Goal: Task Accomplishment & Management: Manage account settings

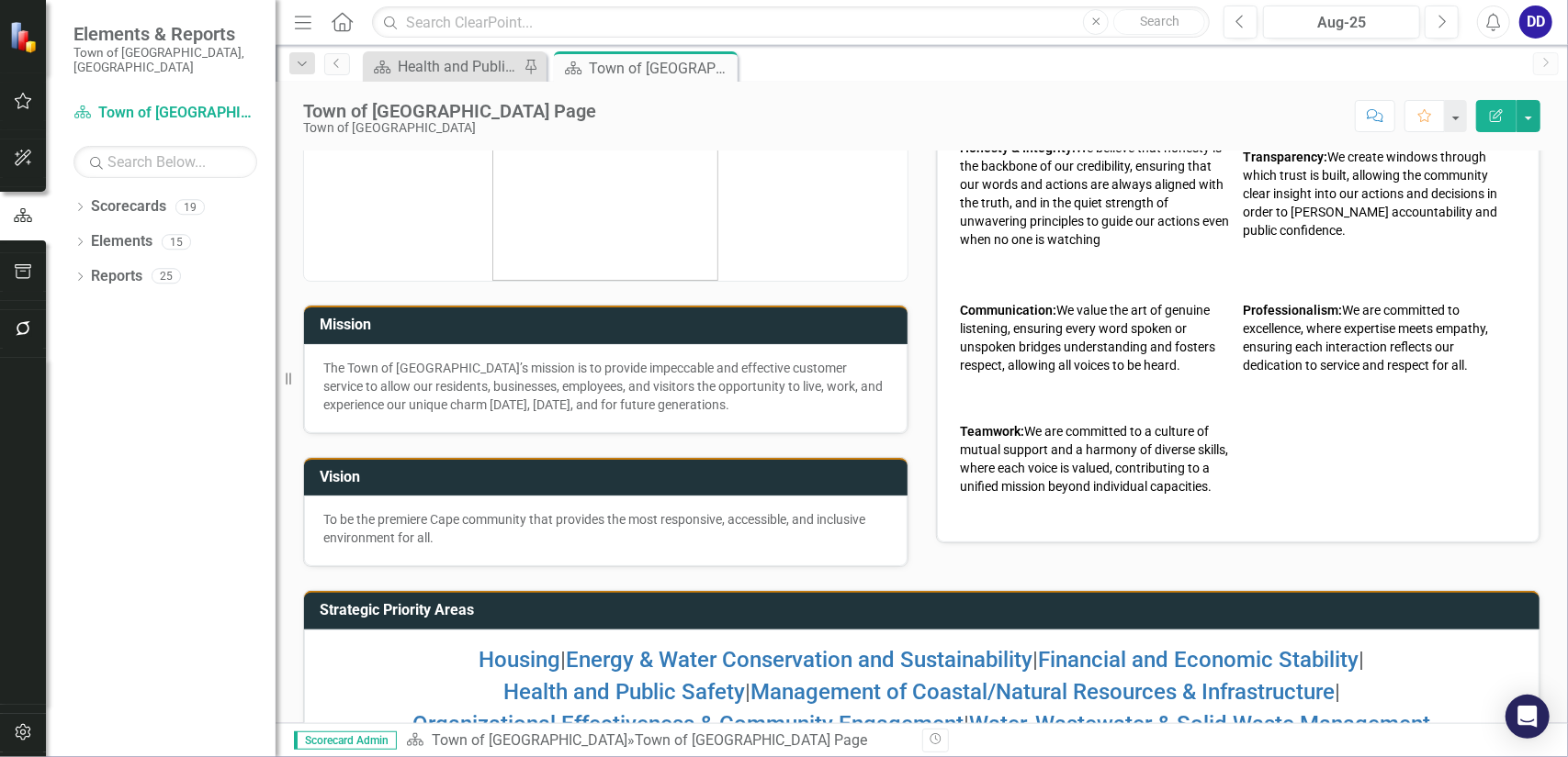
scroll to position [150, 0]
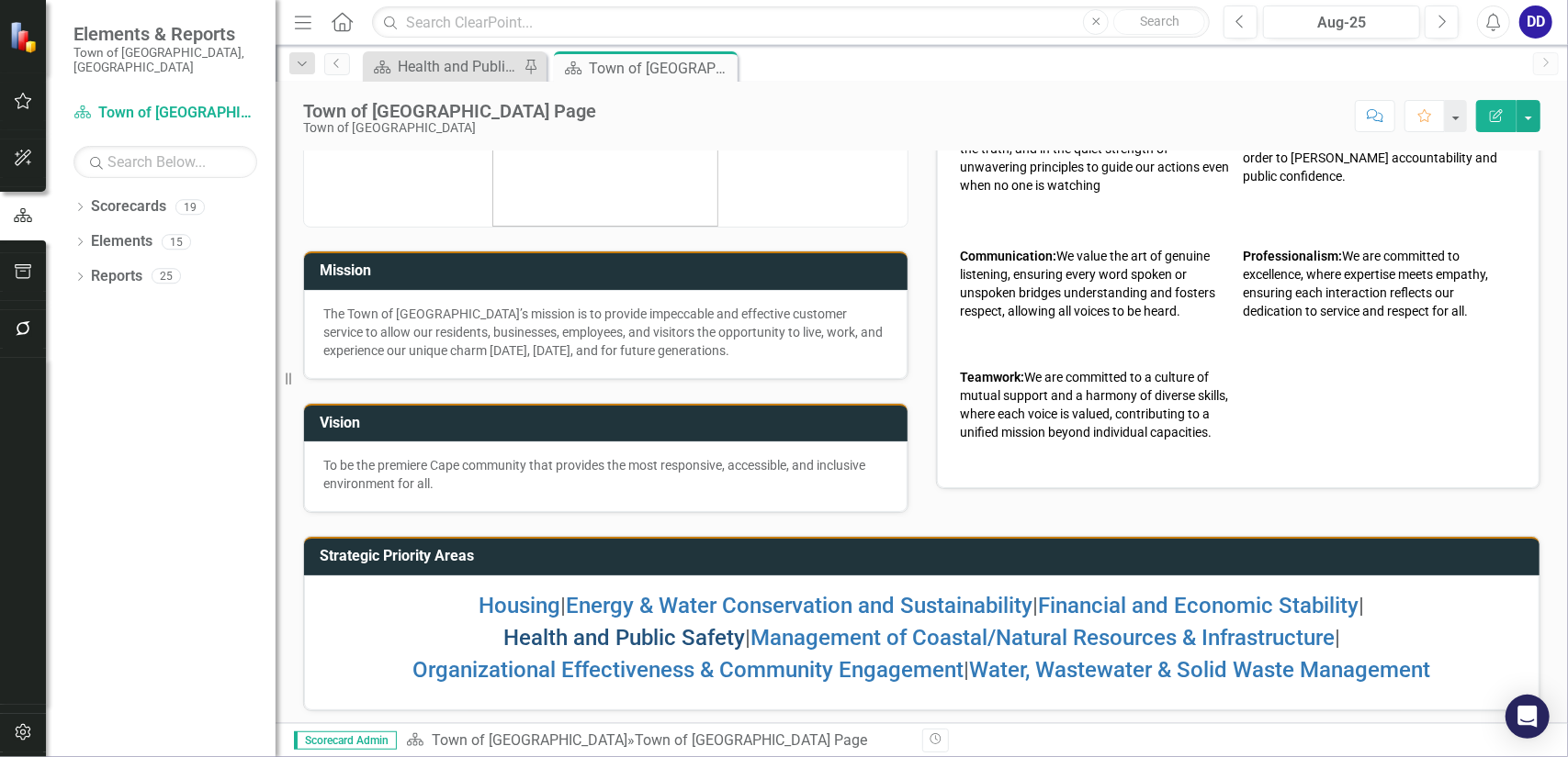
click at [673, 639] on link "Health and Public Safety" at bounding box center [624, 637] width 241 height 26
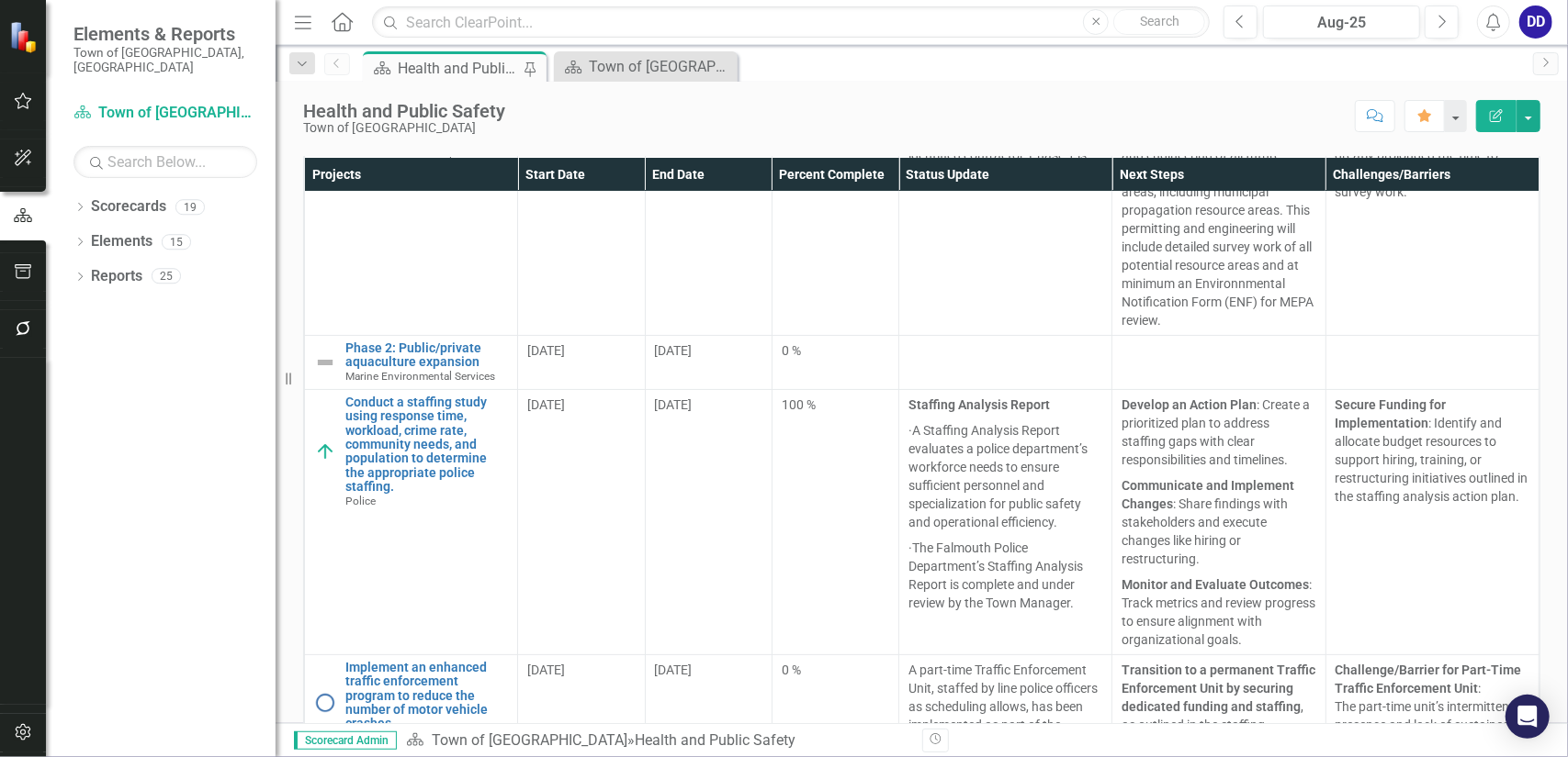
scroll to position [313, 0]
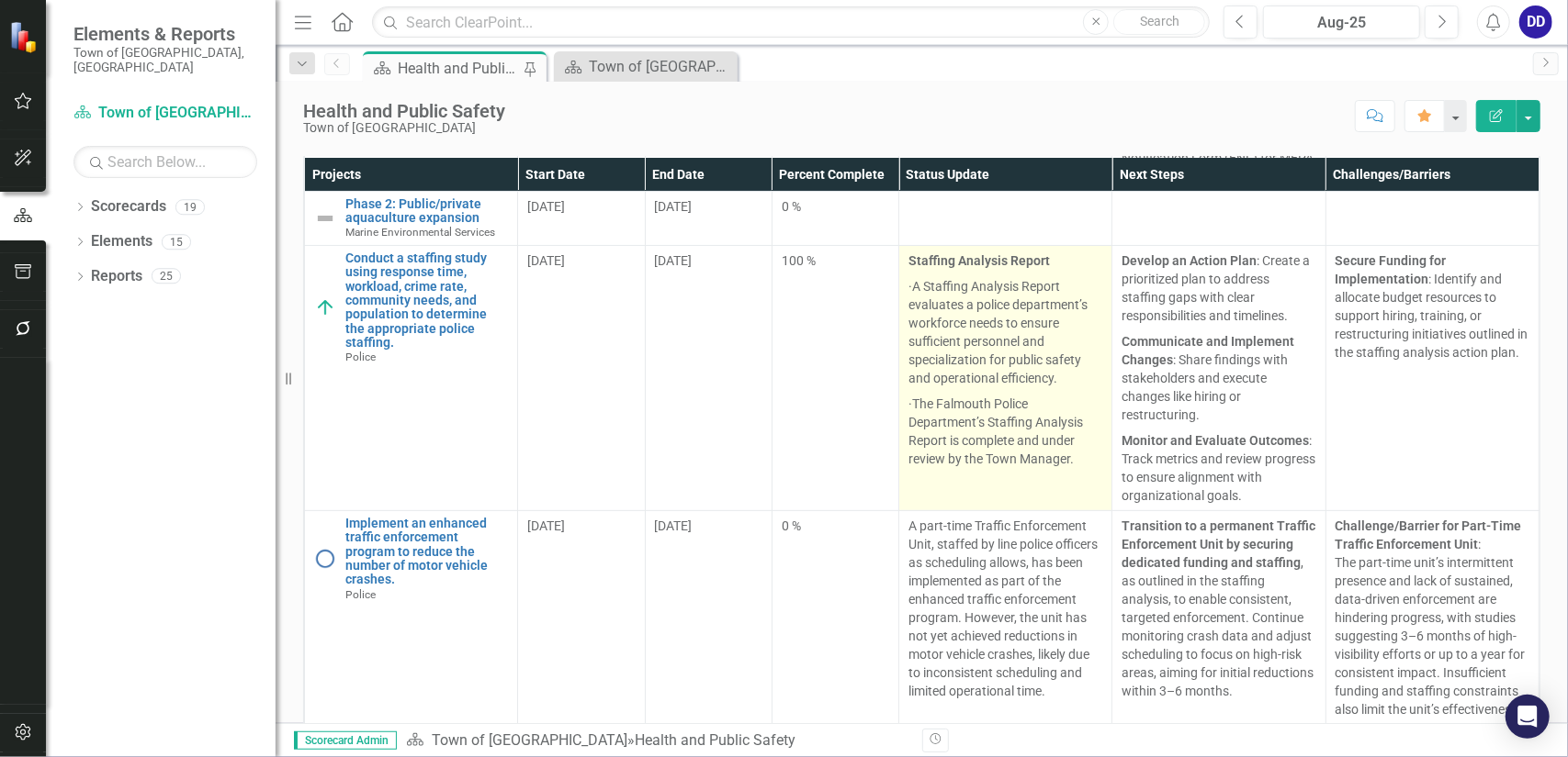
click at [1013, 391] on p "· The Falmouth Police Department’s Staffing Analysis Report is complete and und…" at bounding box center [1005, 429] width 194 height 77
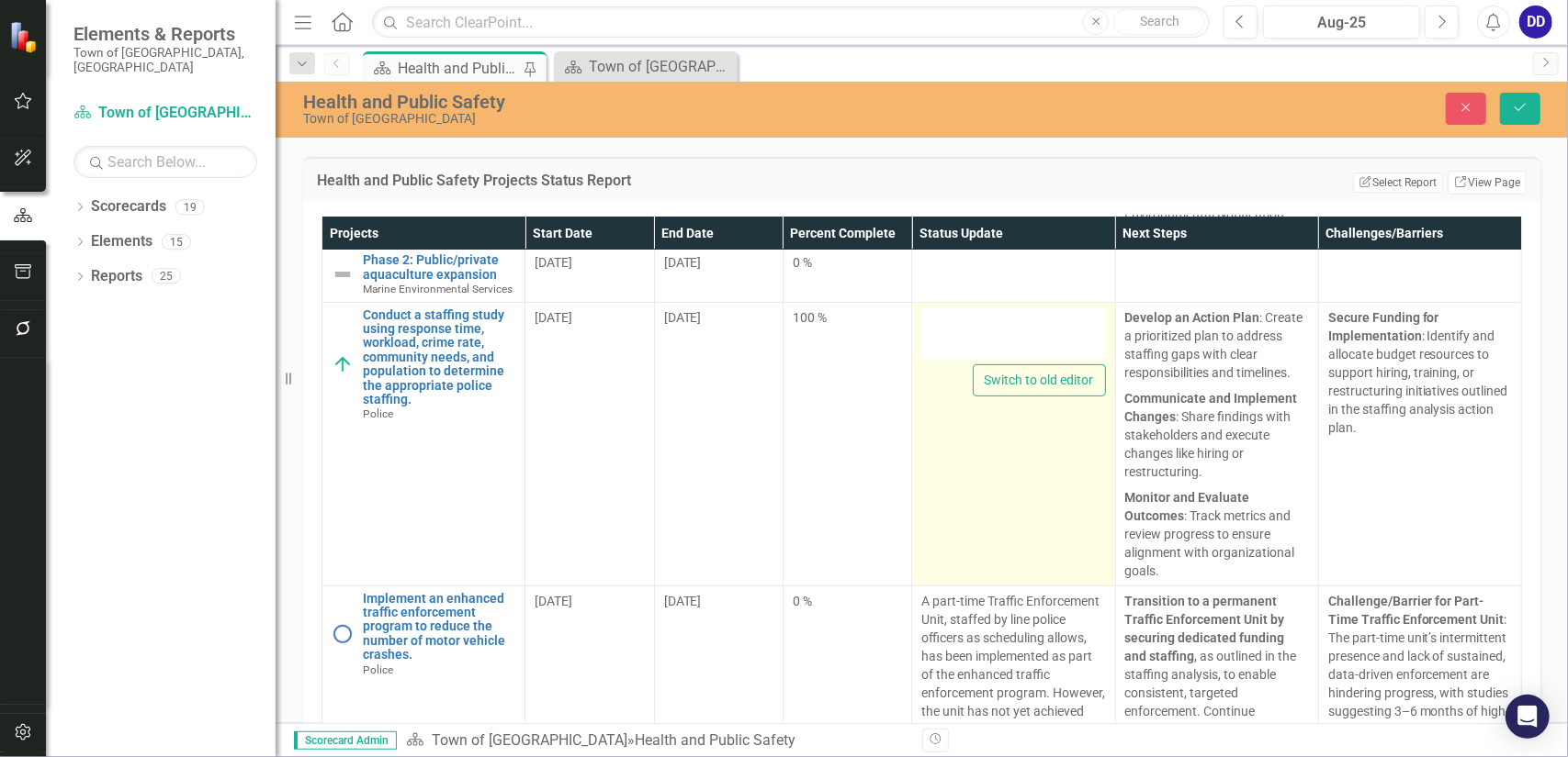
type textarea "<p><strong>Staffing Analysis Report</strong></p> <p><!-- [if !supportLists]-->&…"
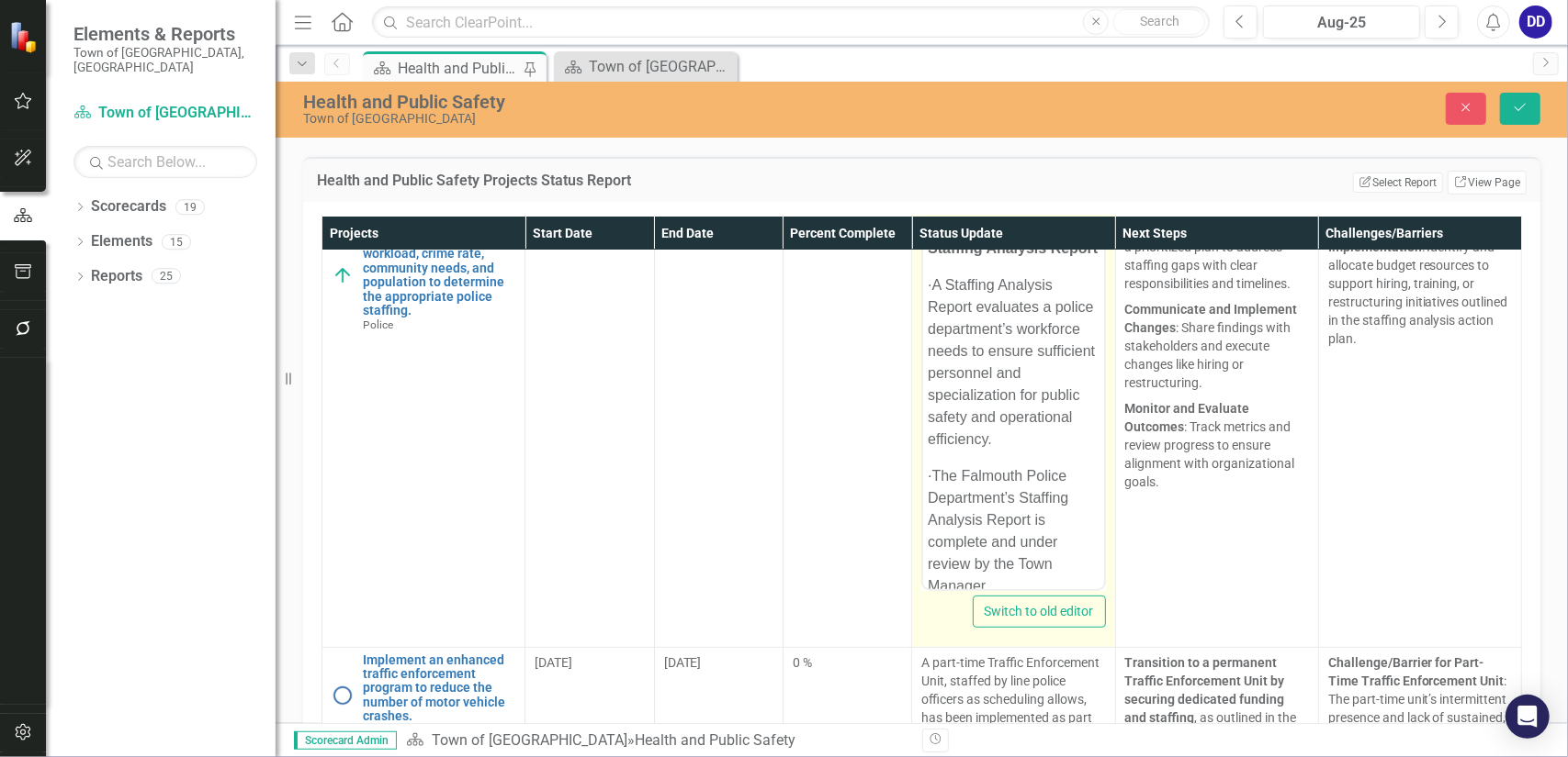
scroll to position [0, 0]
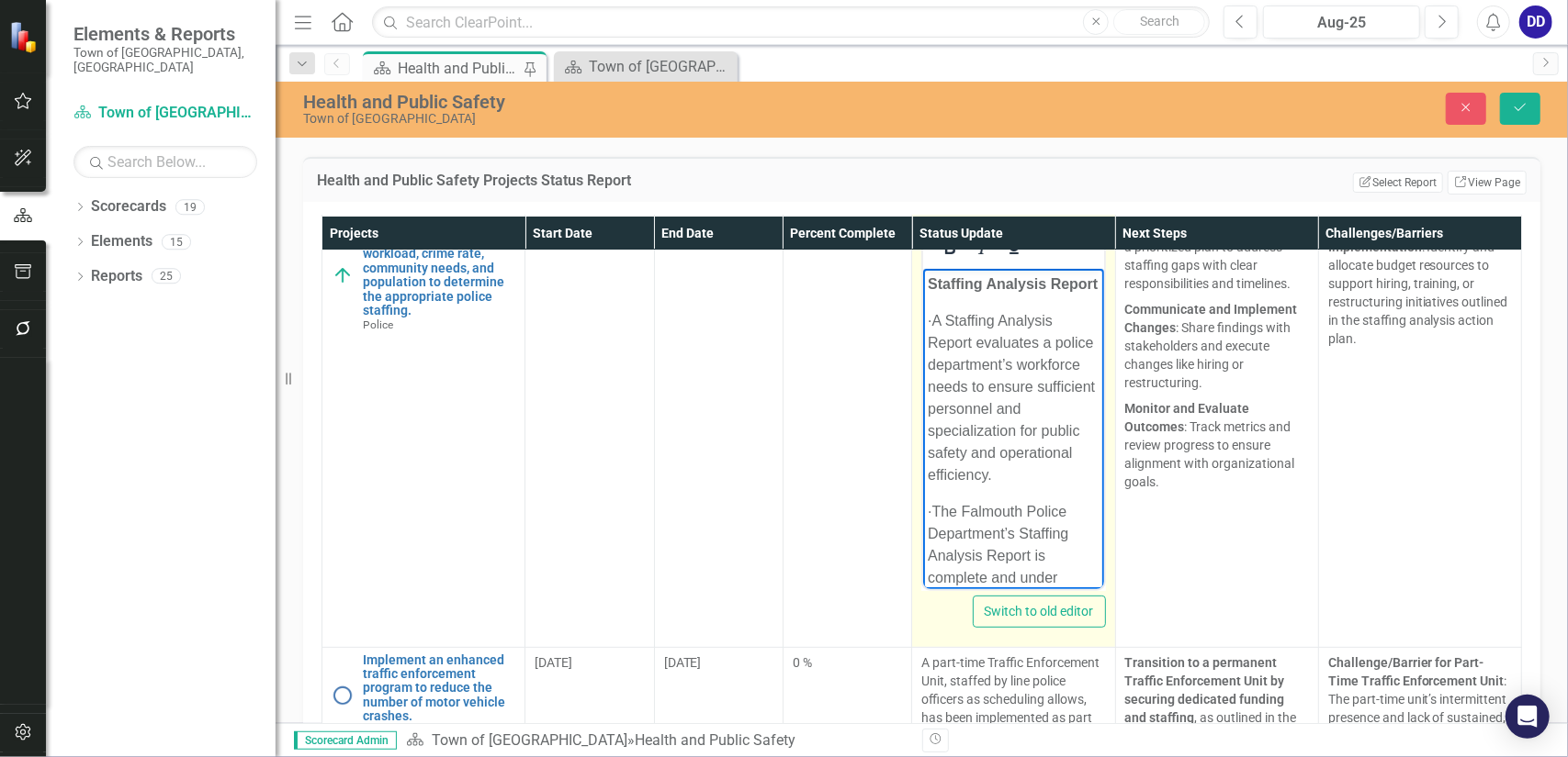
click at [959, 340] on p "· A Staffing Analysis Report evaluates a police department’s workforce needs to…" at bounding box center [1013, 398] width 171 height 177
click at [992, 294] on p "Staffing Analysis Report" at bounding box center [1013, 283] width 171 height 22
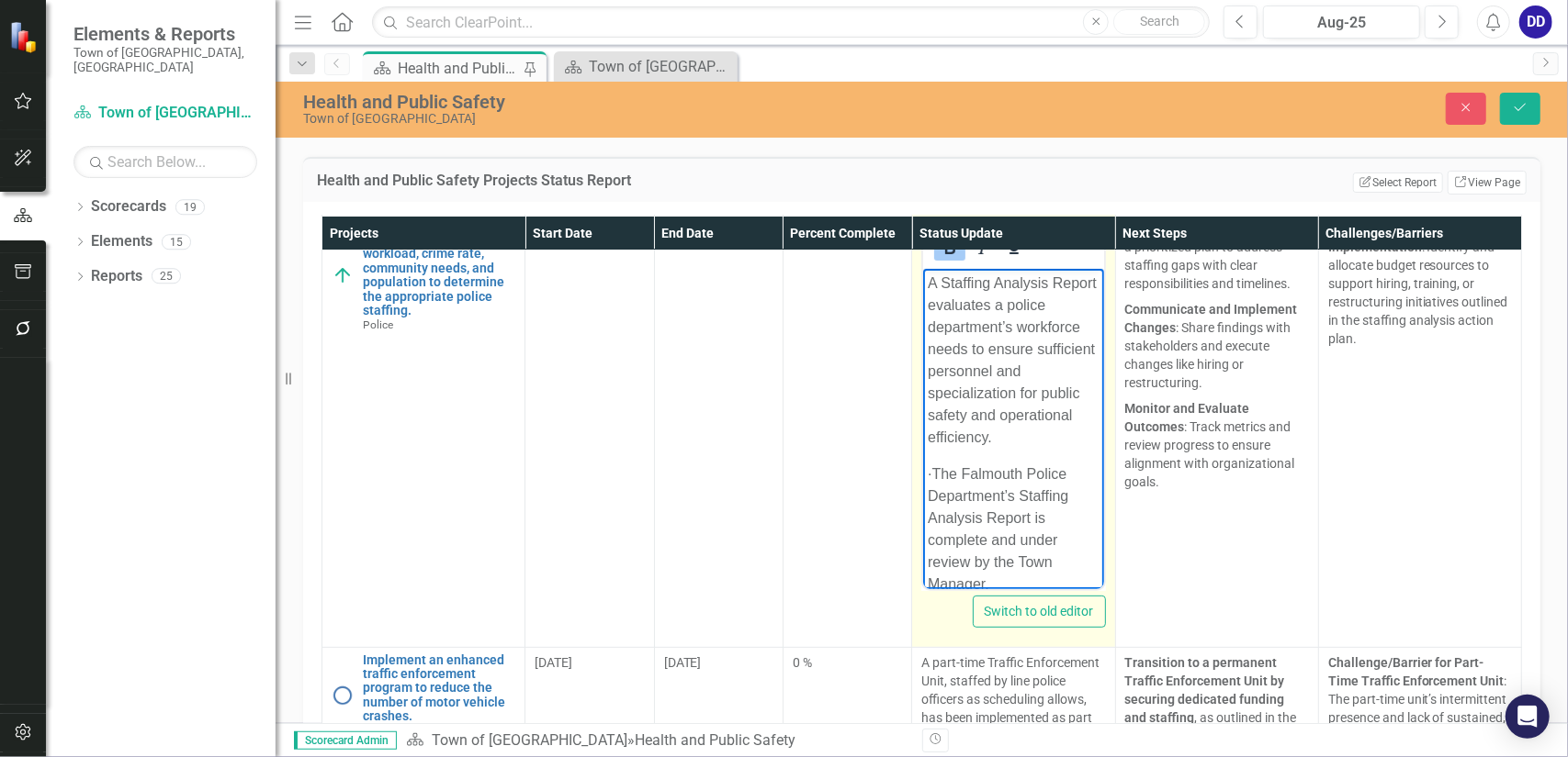
scroll to position [106, 0]
drag, startPoint x: 962, startPoint y: 445, endPoint x: 983, endPoint y: 450, distance: 21.6
click at [962, 445] on p "· The Falmouth Police Department’s Staffing Analysis Report is complete and und…" at bounding box center [1013, 502] width 171 height 132
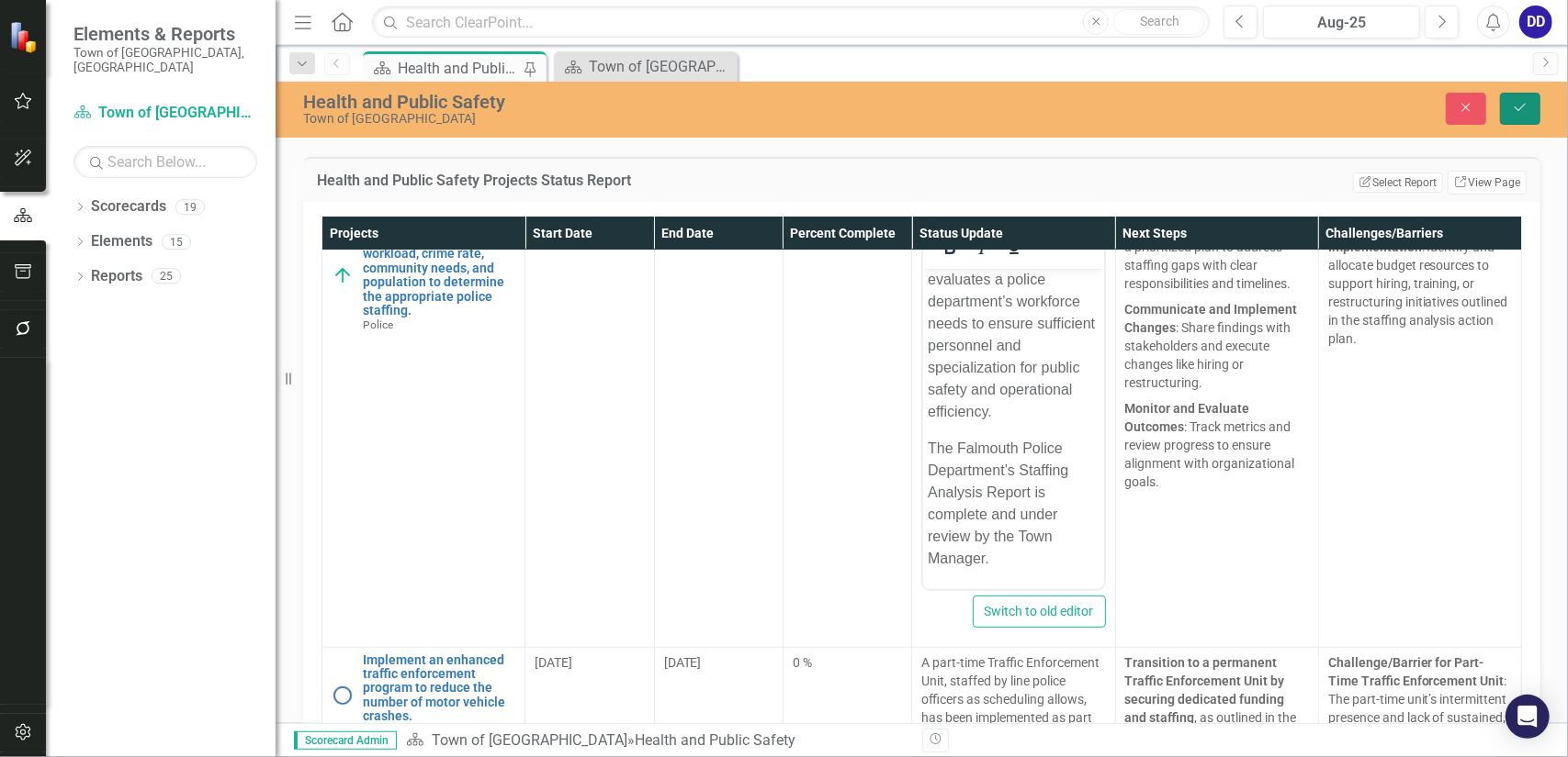
click at [1515, 111] on icon "Save" at bounding box center [1520, 107] width 16 height 13
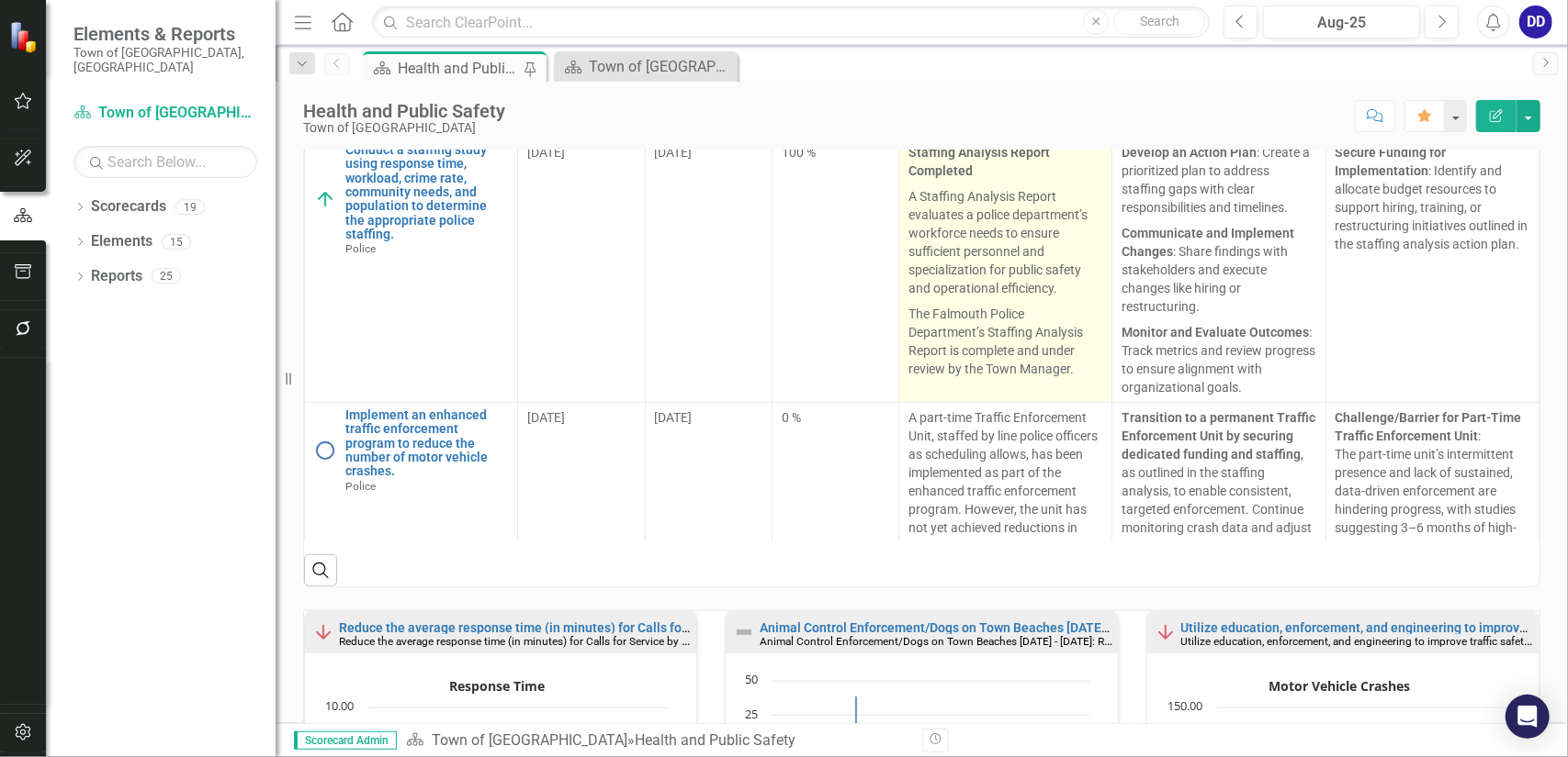
scroll to position [313, 0]
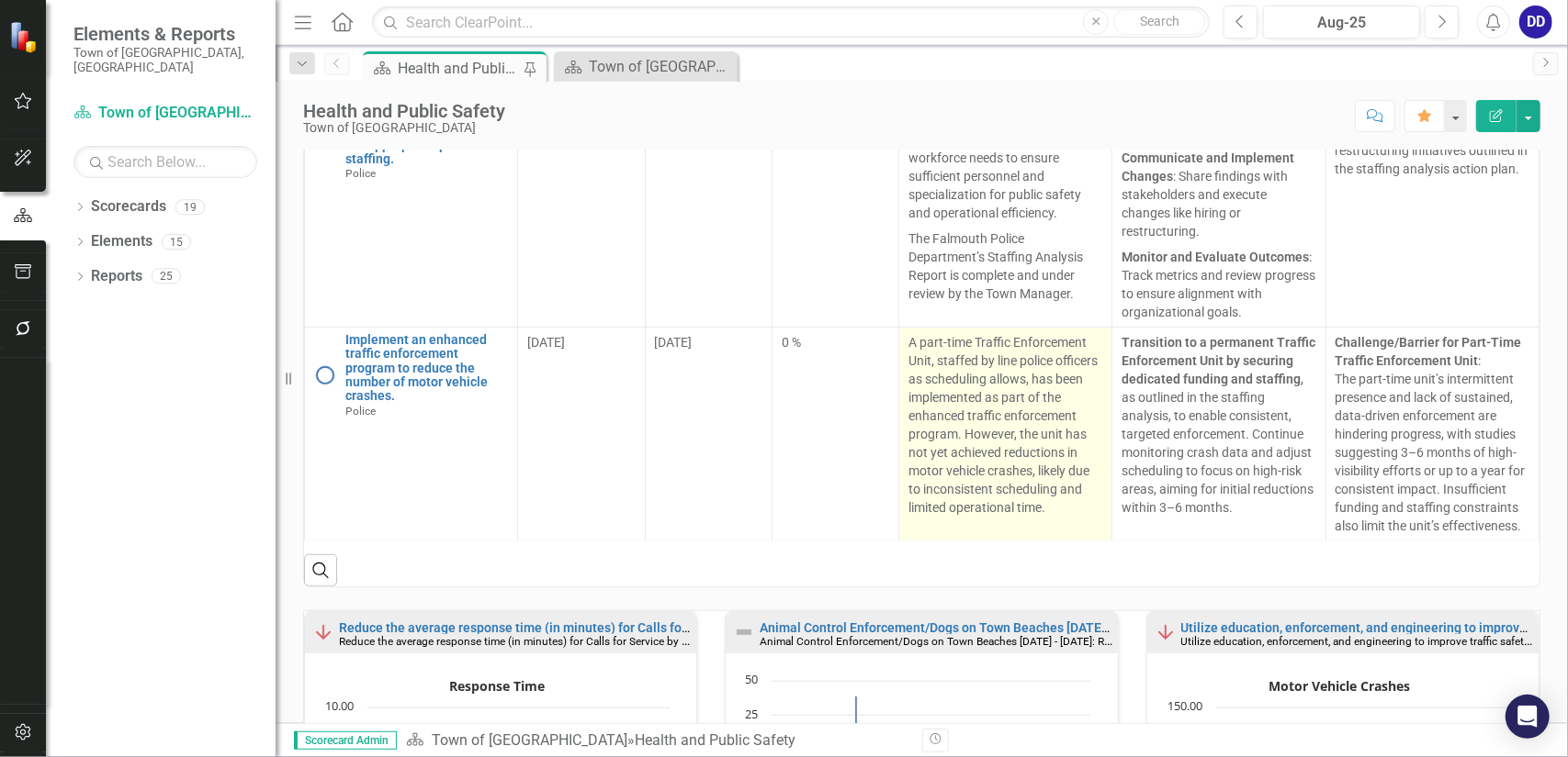
click at [938, 369] on div "A part-time Traffic Enforcement Unit, staffed by line police officers as schedu…" at bounding box center [1005, 425] width 194 height 183
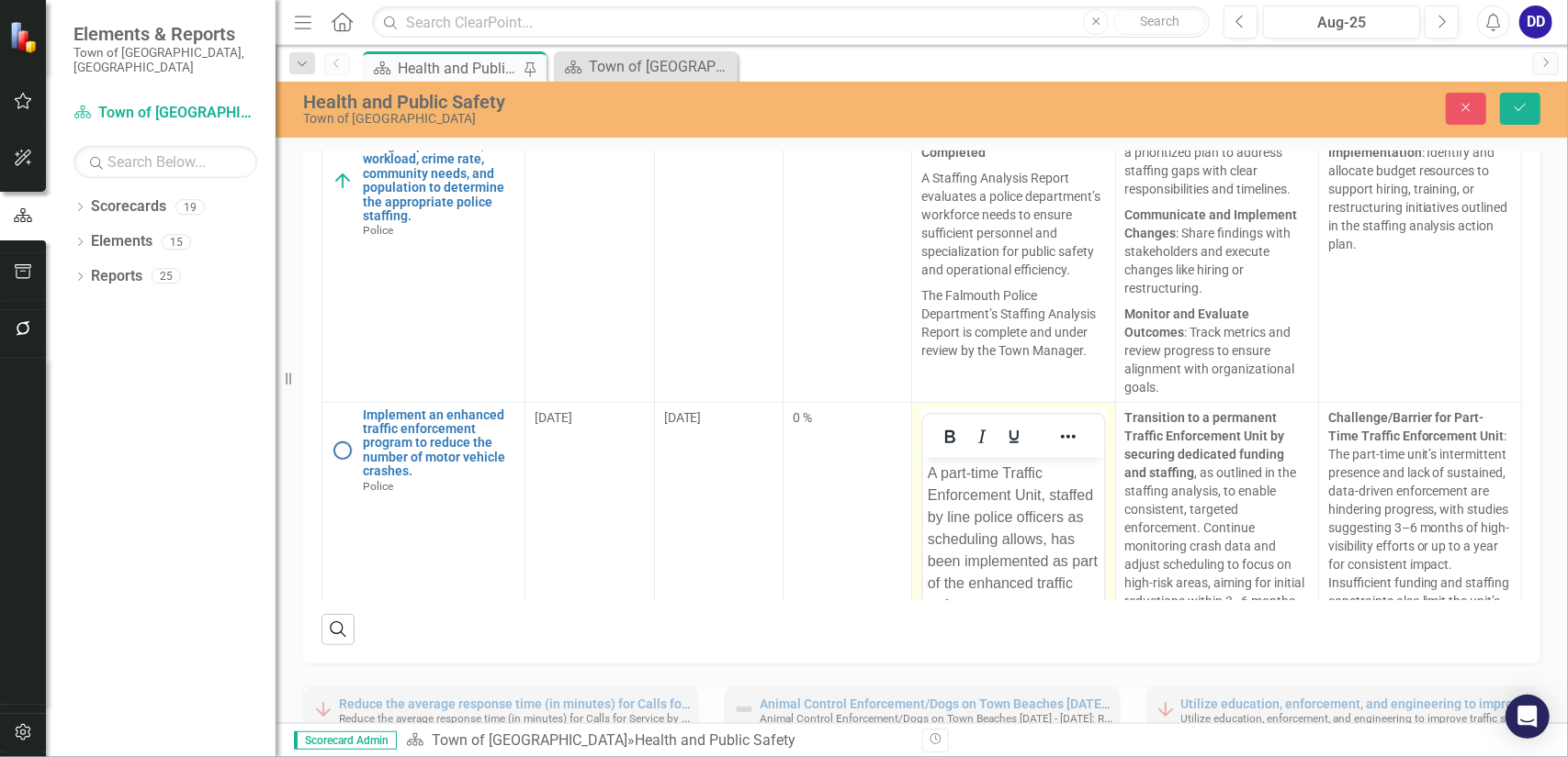
scroll to position [0, 0]
click at [948, 476] on div "A part-time Traffic Enforcement Unit, staffed by line police officers as schedu…" at bounding box center [1013, 604] width 171 height 286
click at [967, 516] on div "Traffic Enforcement Unit (Part-Time) has been Implemented: A part-time Traffic …" at bounding box center [1013, 637] width 171 height 352
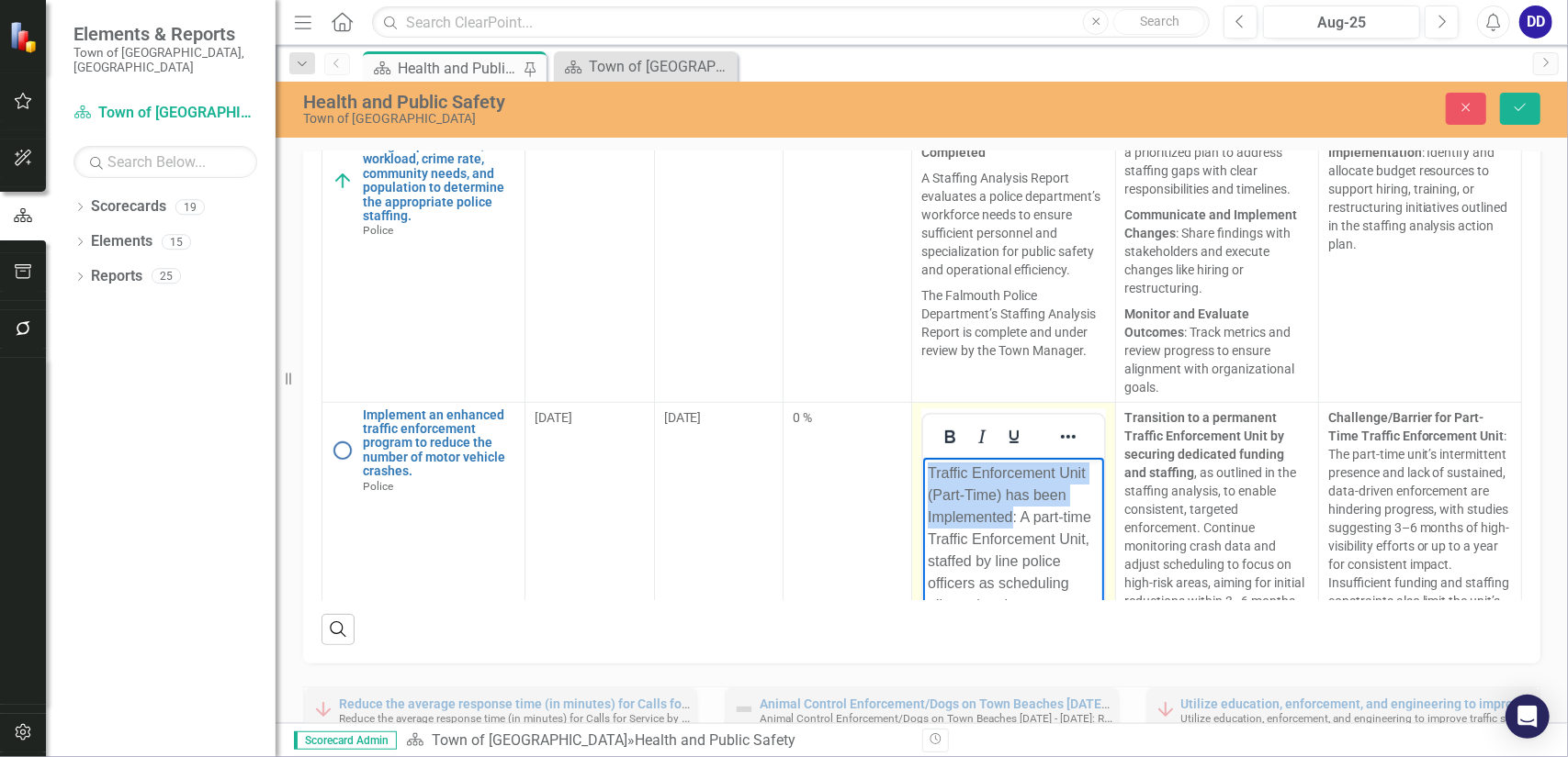
drag, startPoint x: 1047, startPoint y: 516, endPoint x: 898, endPoint y: 472, distance: 155.4
click at [923, 472] on html "Traffic Enforcement Unit (Part-Time) has been Implemented: A part-time Traffic …" at bounding box center [1012, 637] width 180 height 362
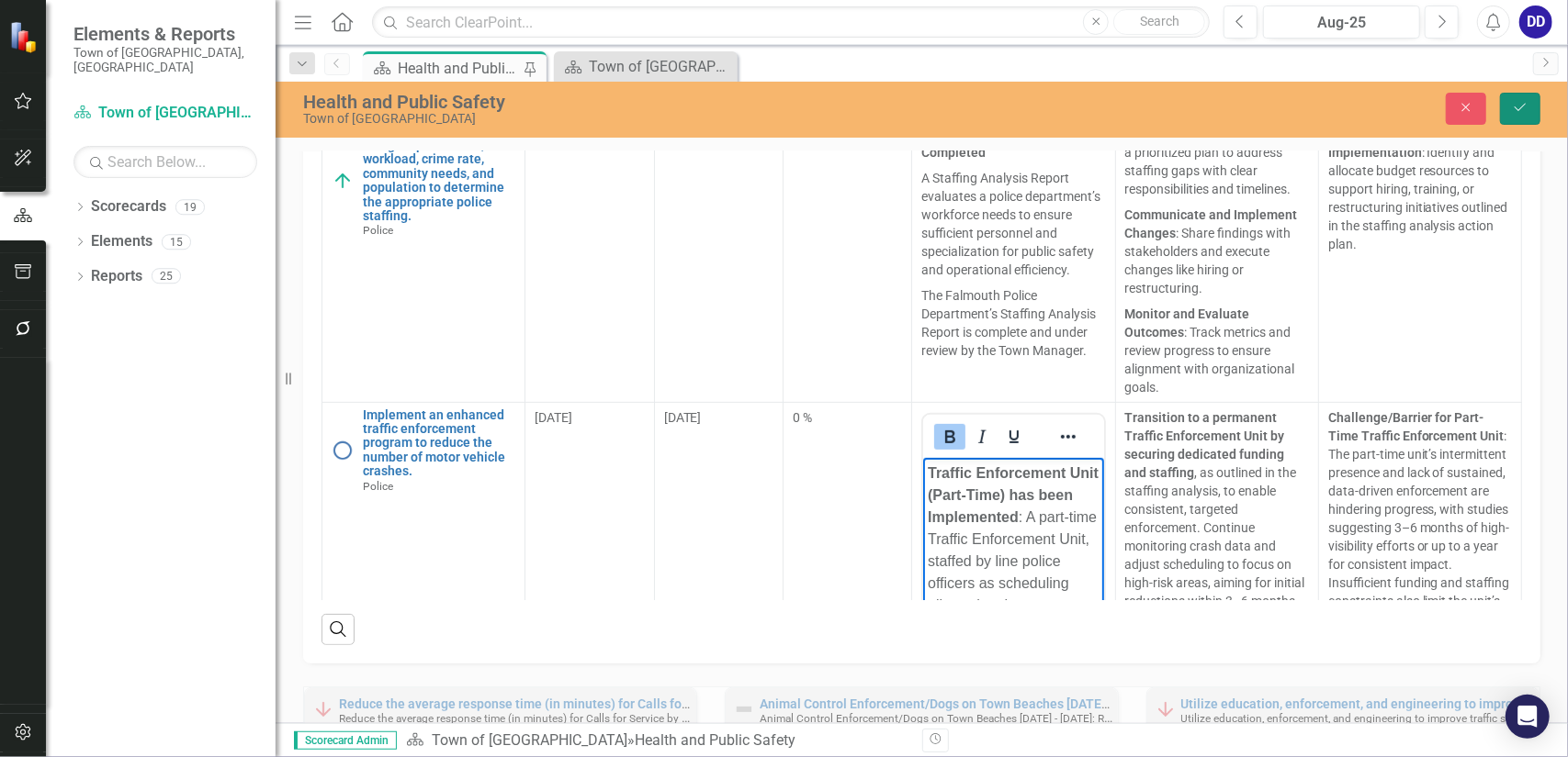
click at [1529, 105] on button "Save" at bounding box center [1520, 109] width 41 height 32
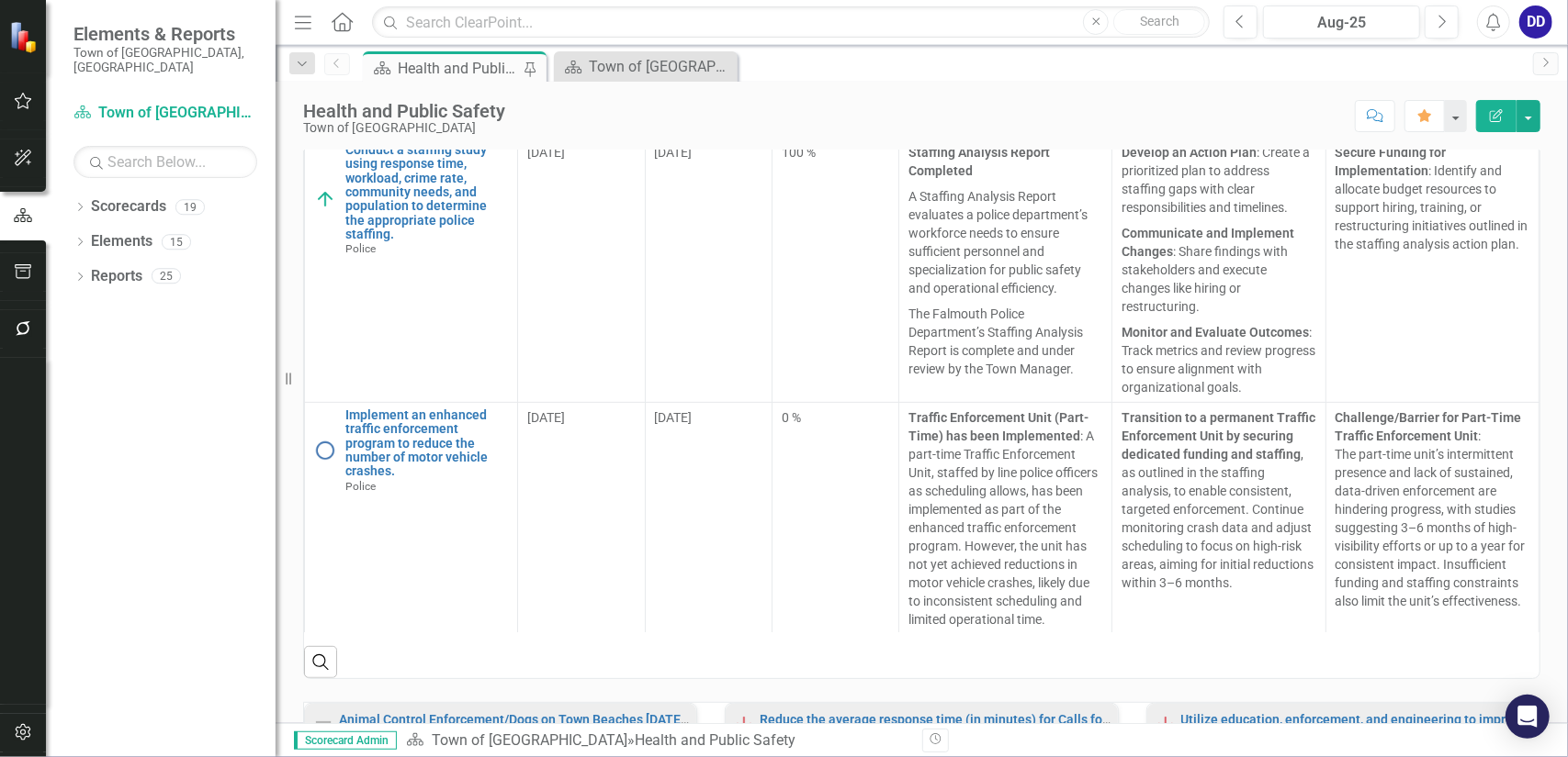
scroll to position [222, 0]
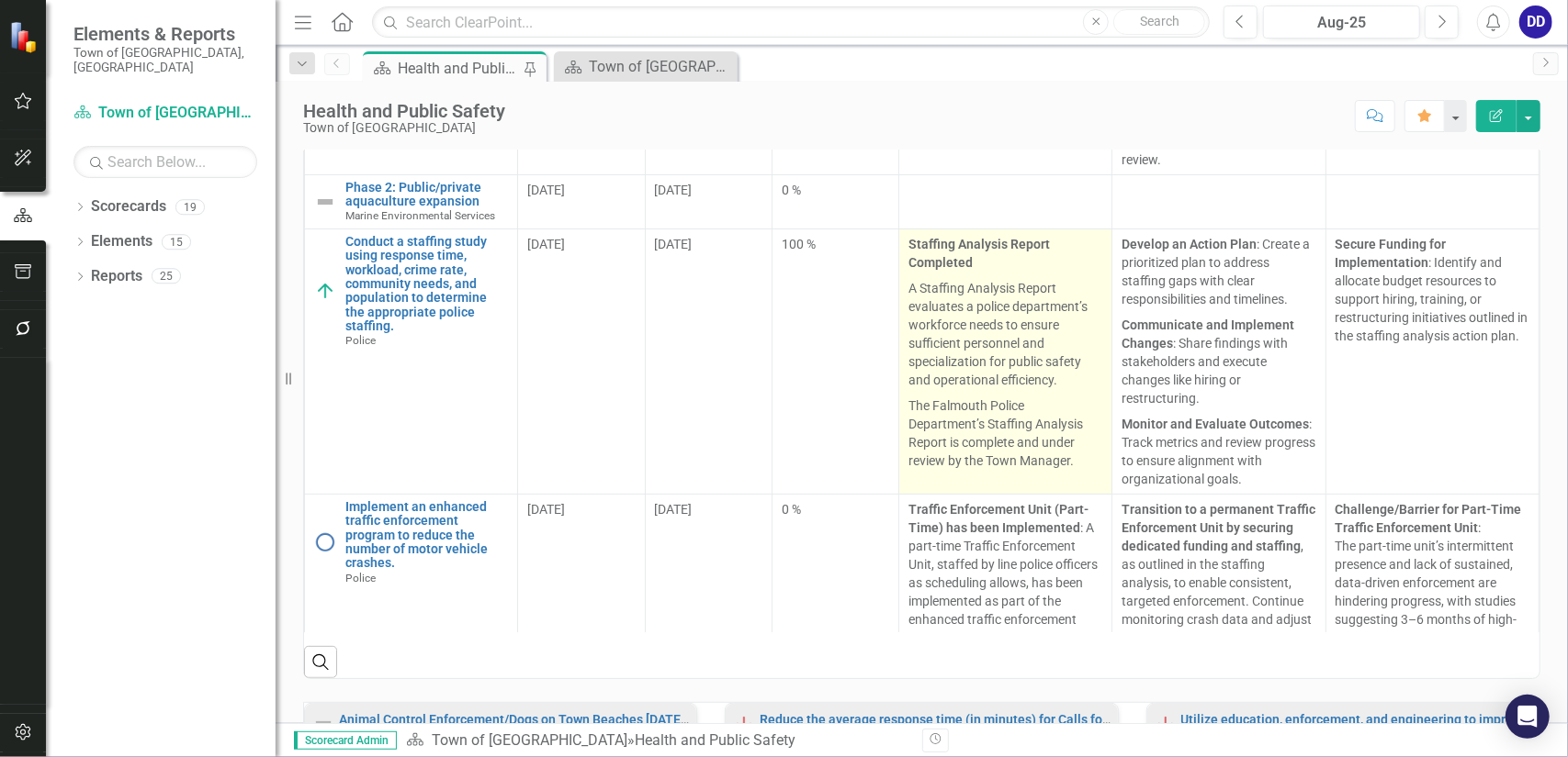
click at [969, 289] on p "A Staffing Analysis Report evaluates a police department’s workforce needs to e…" at bounding box center [1005, 334] width 194 height 118
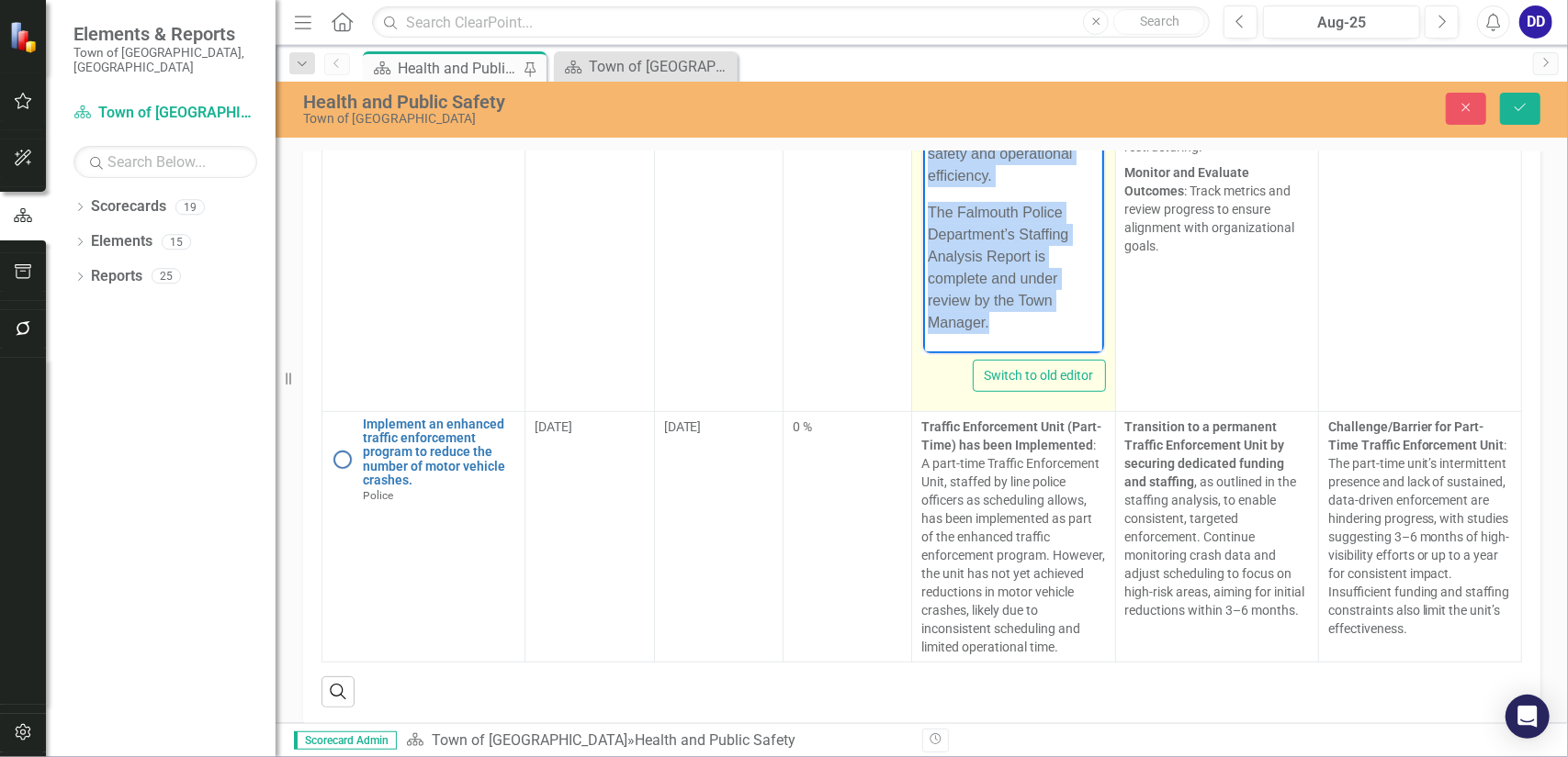
scroll to position [516, 0]
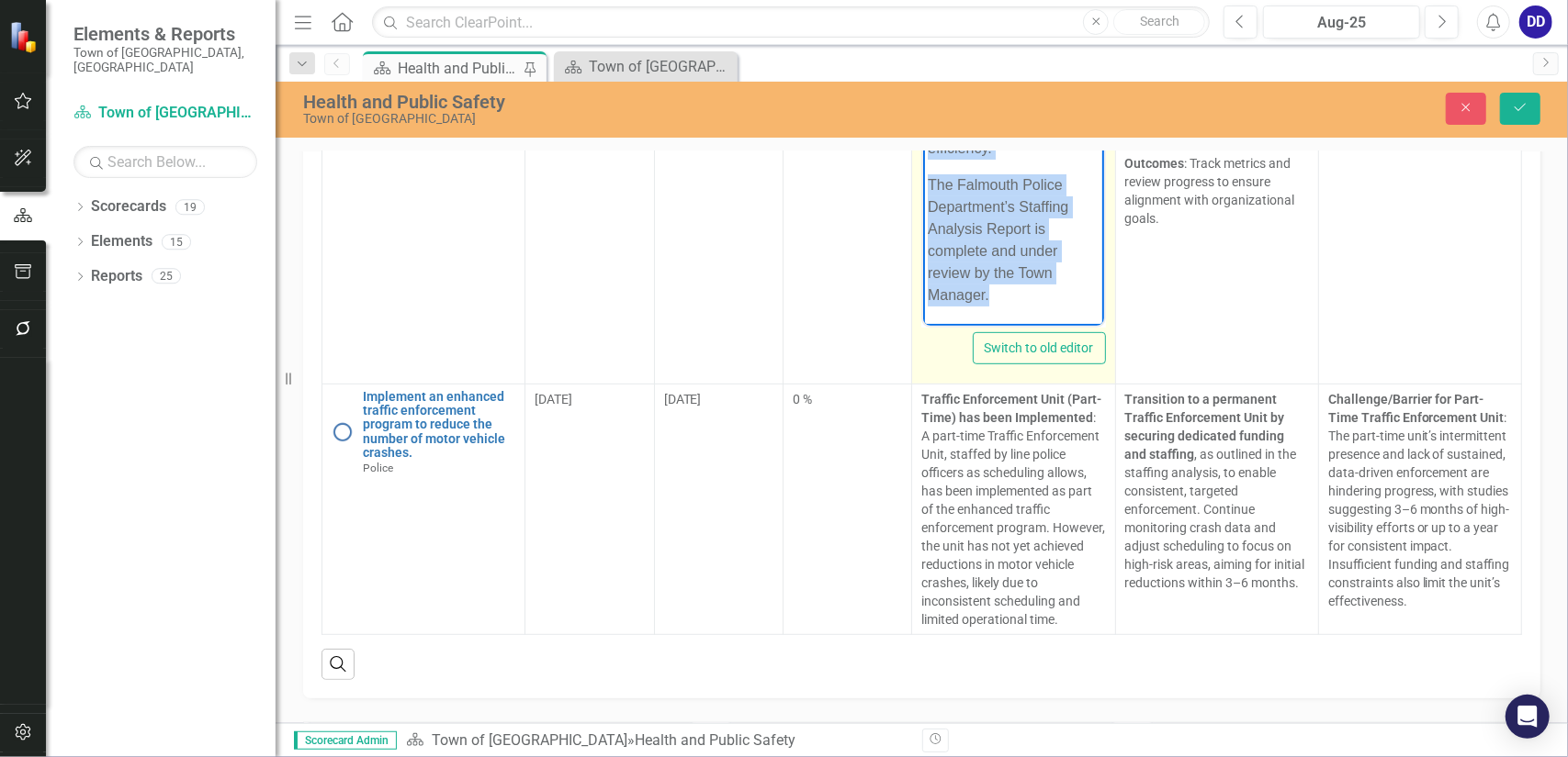
drag, startPoint x: 928, startPoint y: 21, endPoint x: 1040, endPoint y: 304, distance: 304.4
click at [1040, 304] on body "Staffing Analysis Report Completed A Staffing Analysis Report evaluates a polic…" at bounding box center [1012, 122] width 180 height 406
copy body "Staffing Analysis Report Completed A Staffing Analysis Report evaluates a polic…"
click at [997, 308] on body "Staffing Analysis Report Completed A Staffing Analysis Report evaluates a polic…" at bounding box center [1012, 122] width 180 height 406
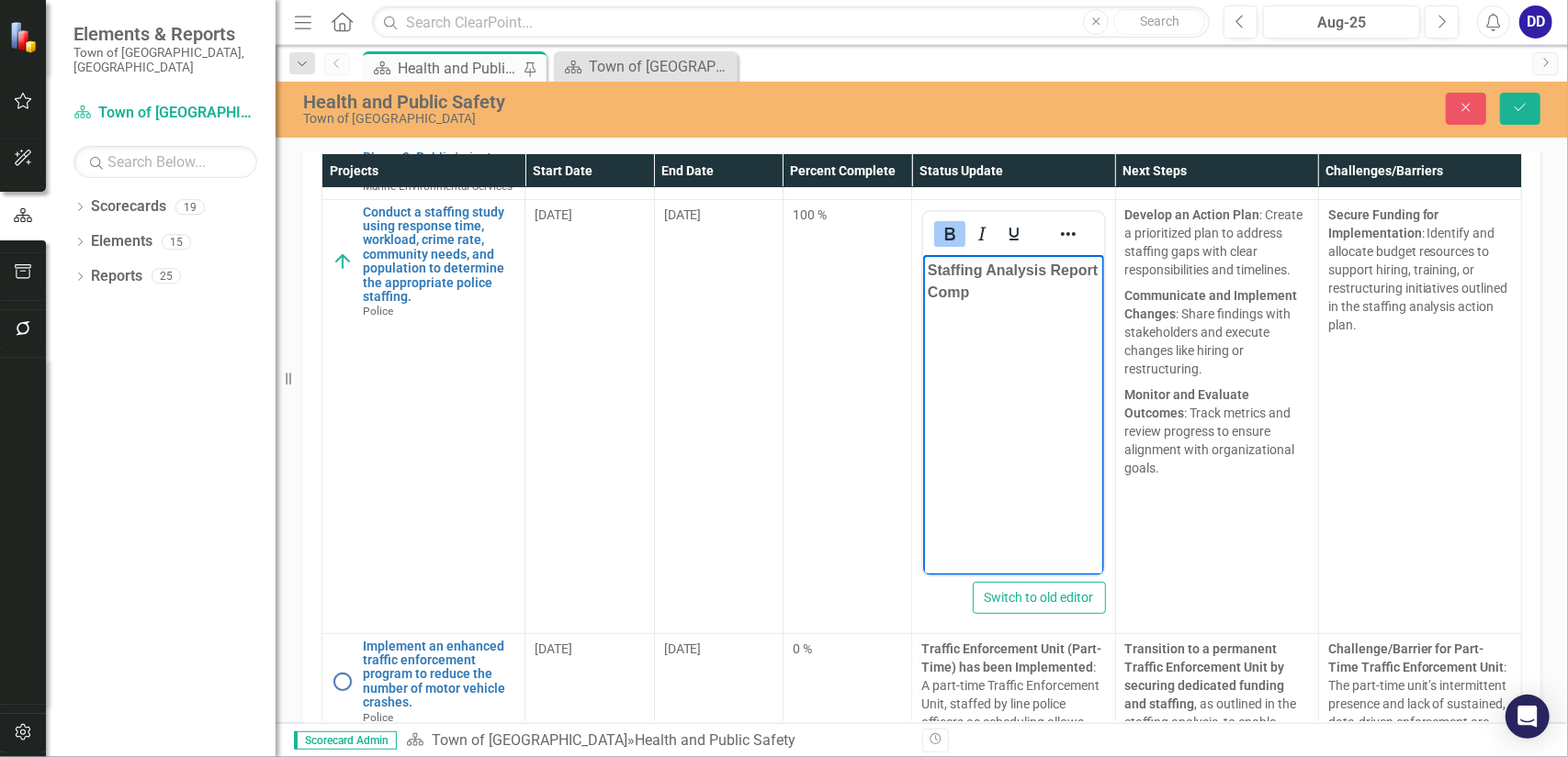
scroll to position [338, 0]
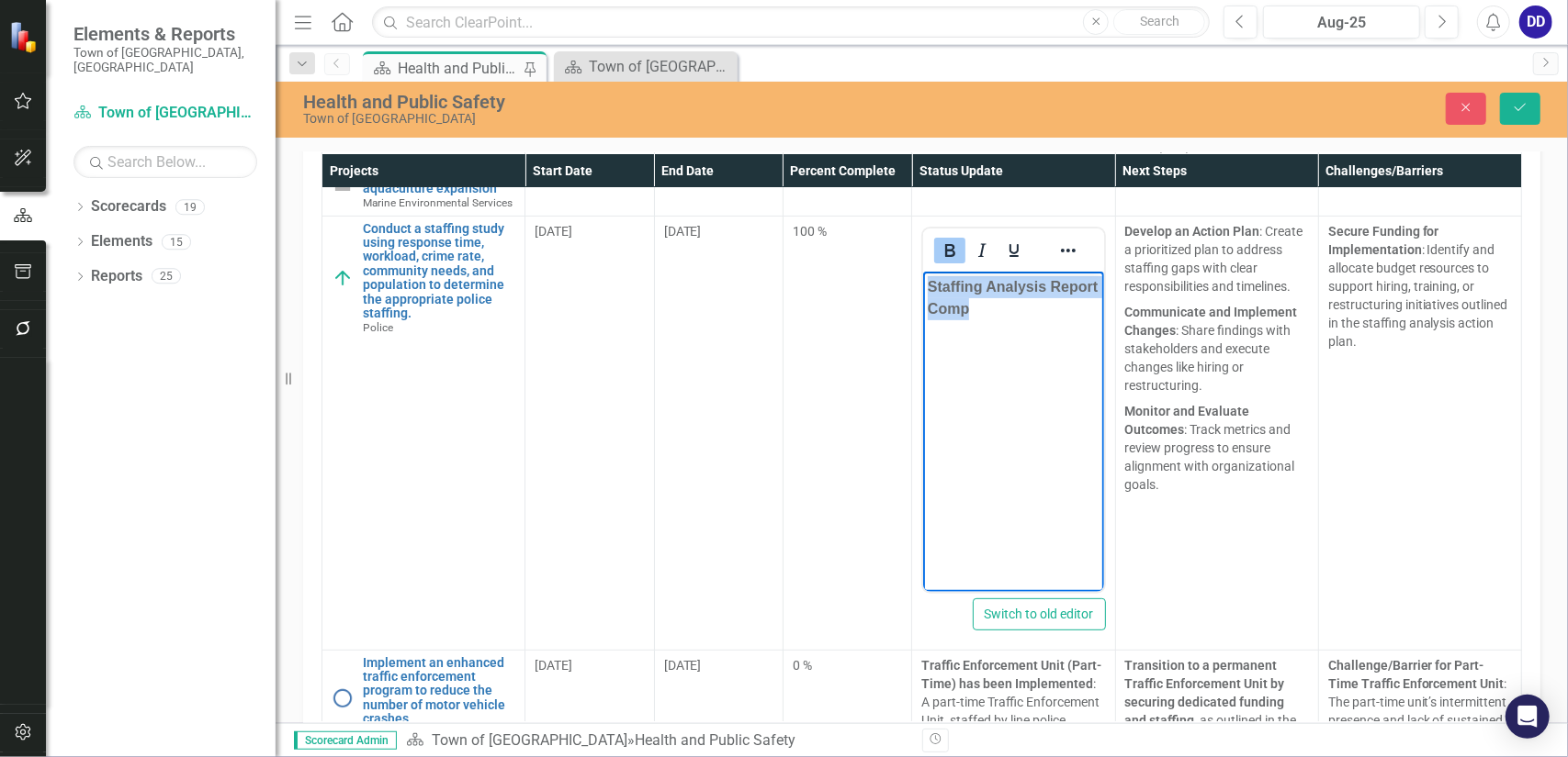
drag, startPoint x: 1037, startPoint y: 317, endPoint x: 884, endPoint y: 280, distance: 157.4
click at [923, 280] on html "Staffing Analysis Report Comp" at bounding box center [1012, 408] width 180 height 275
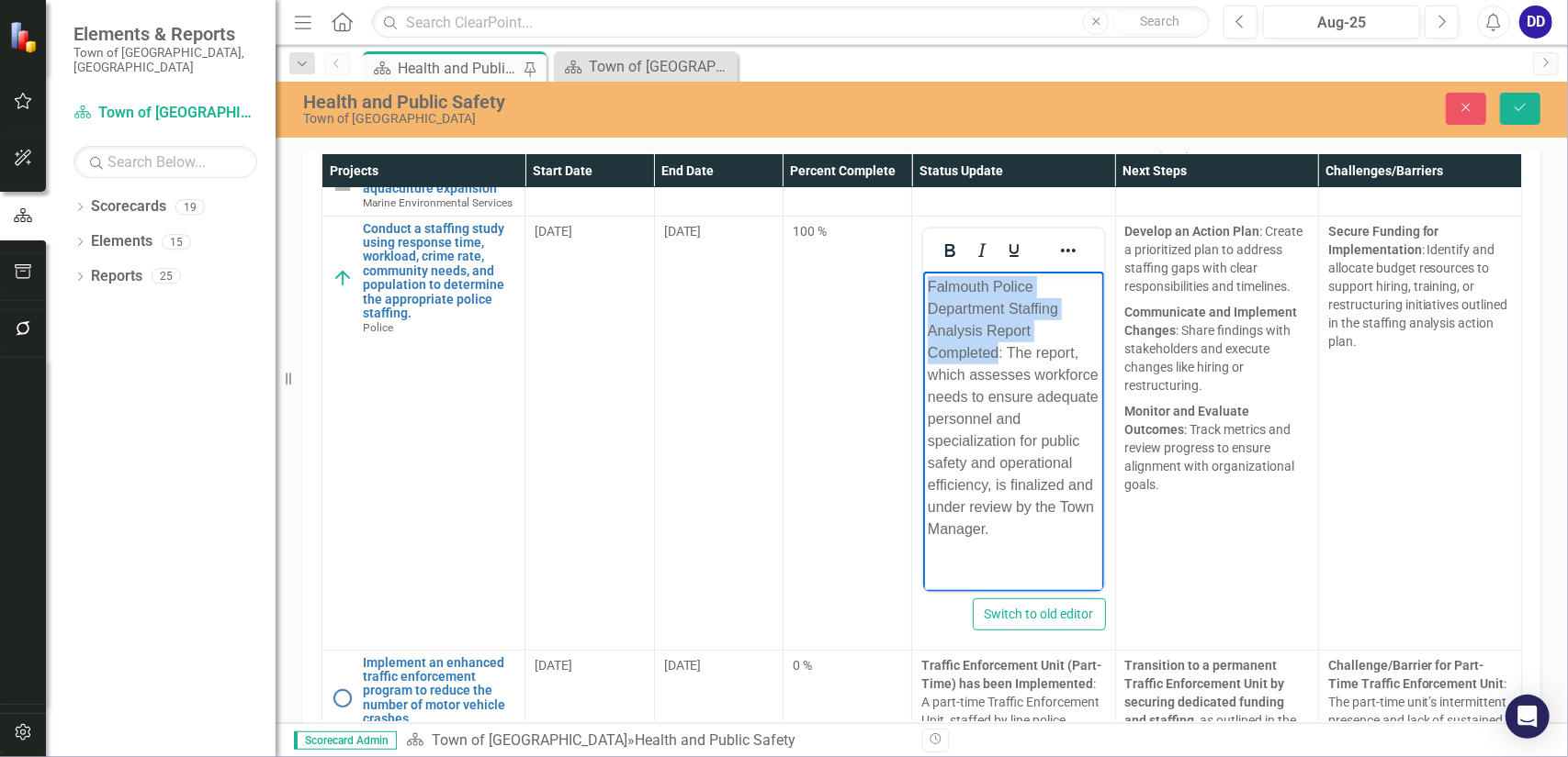
drag, startPoint x: 996, startPoint y: 348, endPoint x: 918, endPoint y: 291, distance: 96.6
click at [923, 291] on html "Falmouth Police Department Staffing Analysis Report Completed: The report, whic…" at bounding box center [1012, 408] width 180 height 275
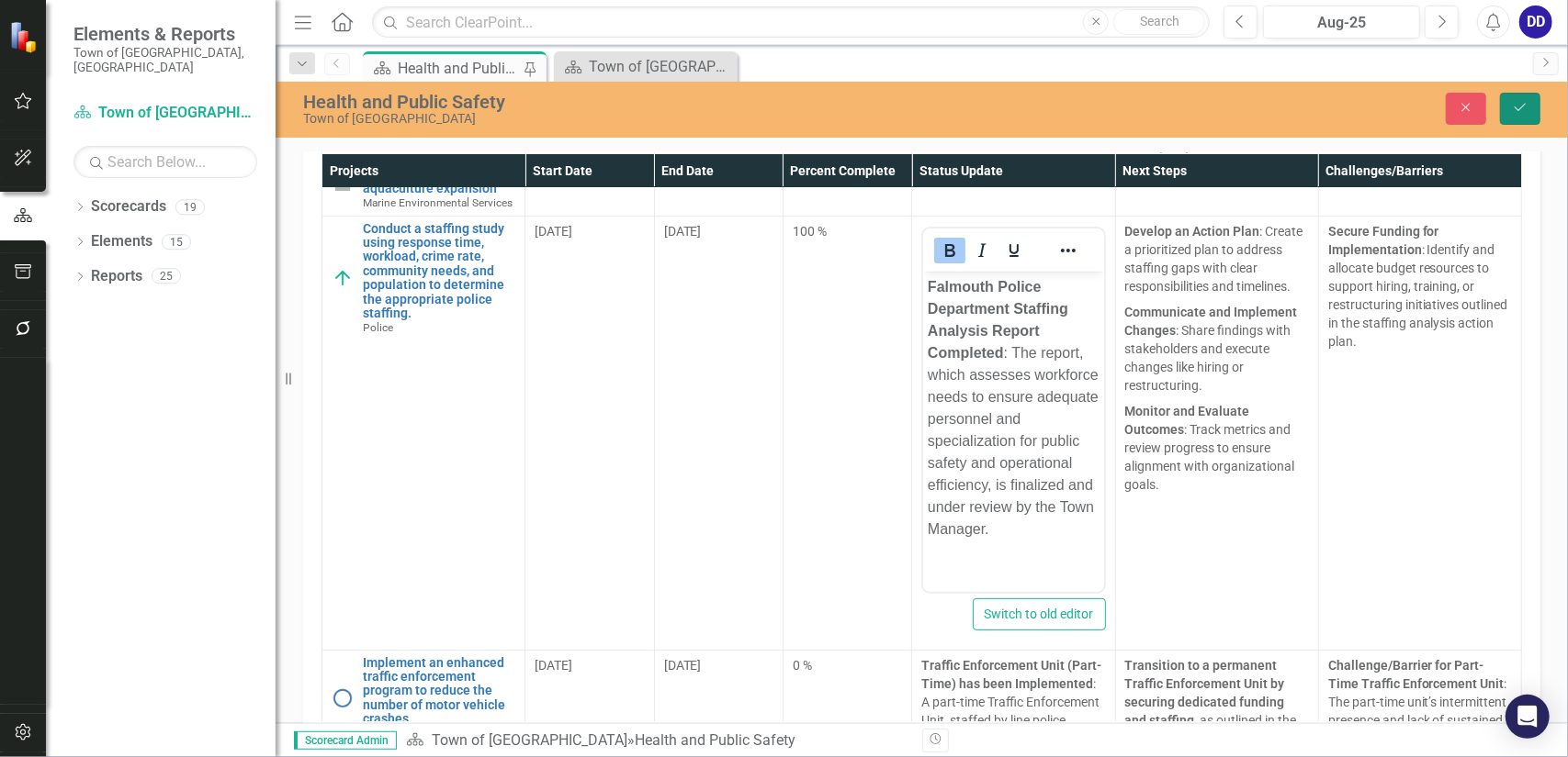
click at [1523, 102] on icon "Save" at bounding box center [1520, 107] width 16 height 13
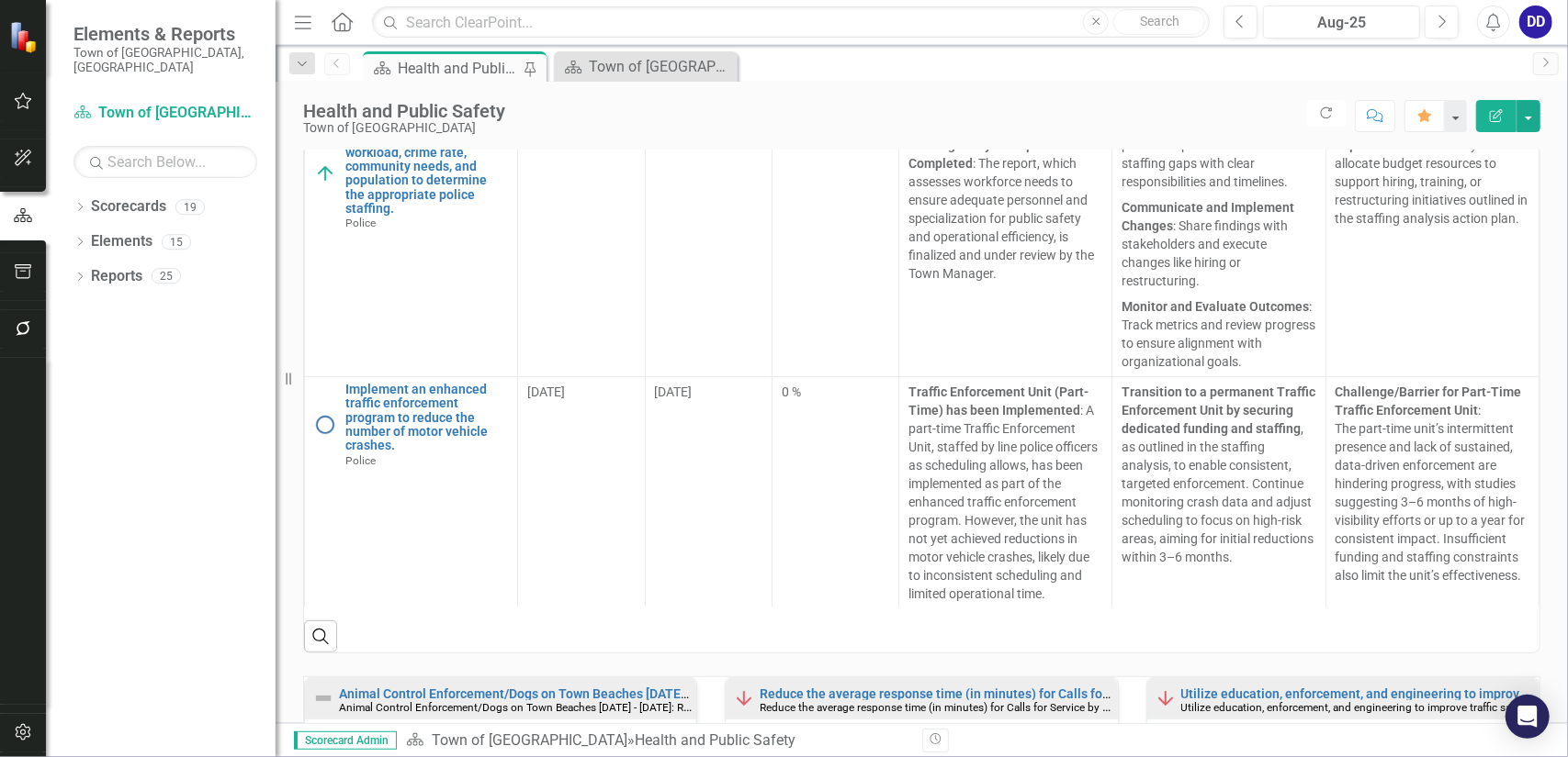
scroll to position [489, 0]
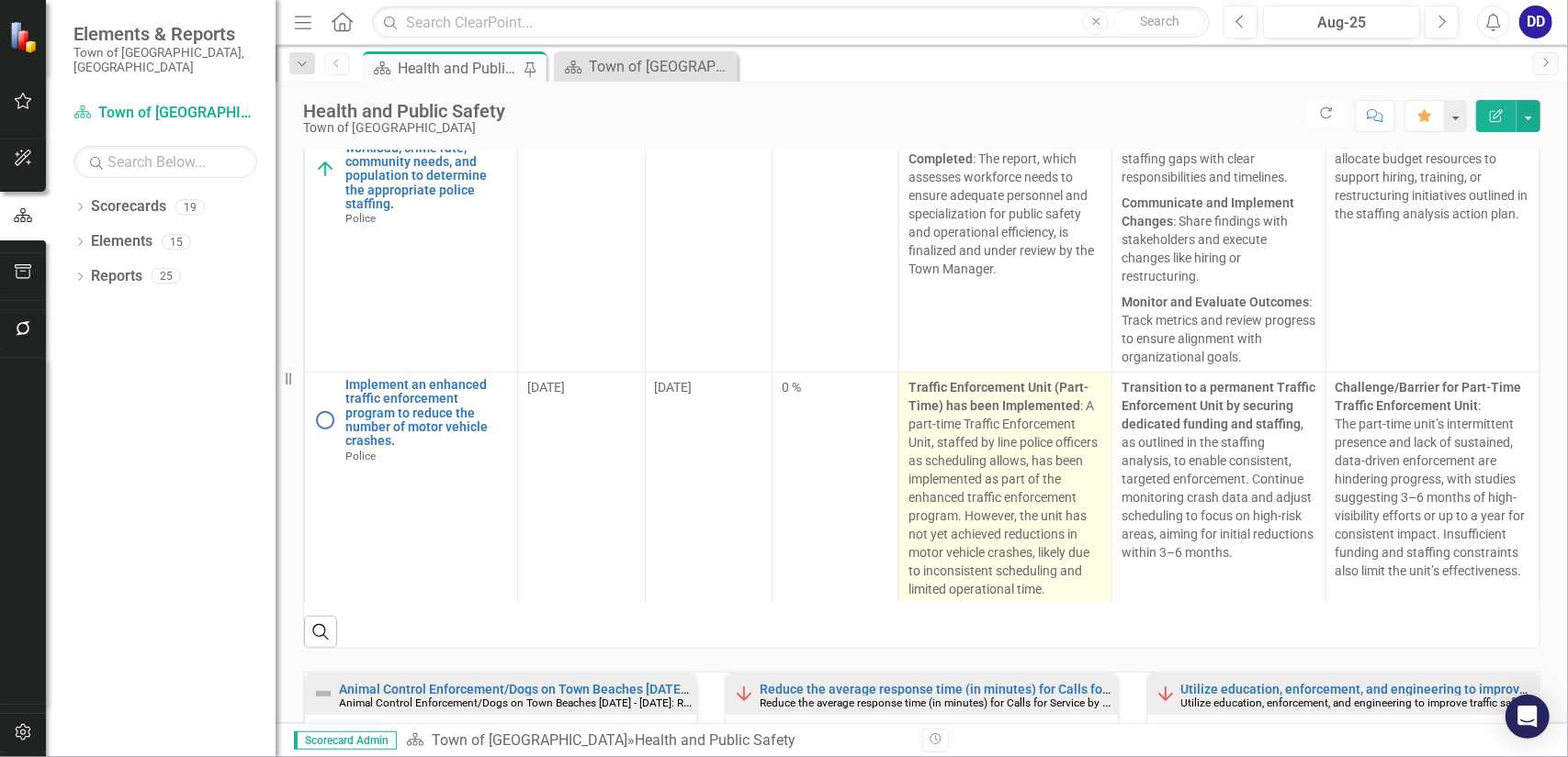
click at [946, 432] on div "Traffic Enforcement Unit (Part-Time) has been Implemented : A part-time Traffic…" at bounding box center [1005, 488] width 194 height 220
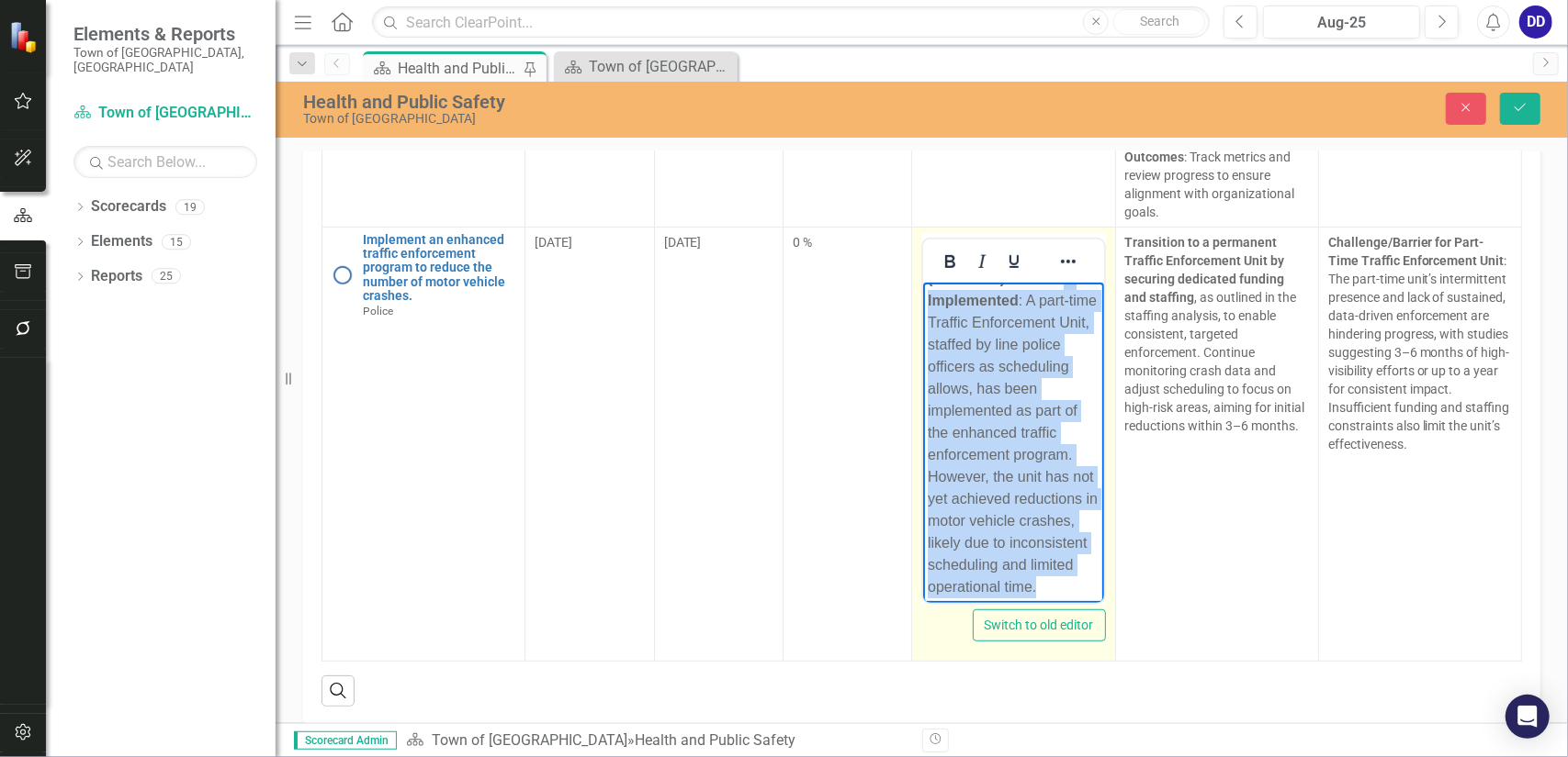
scroll to position [0, 0]
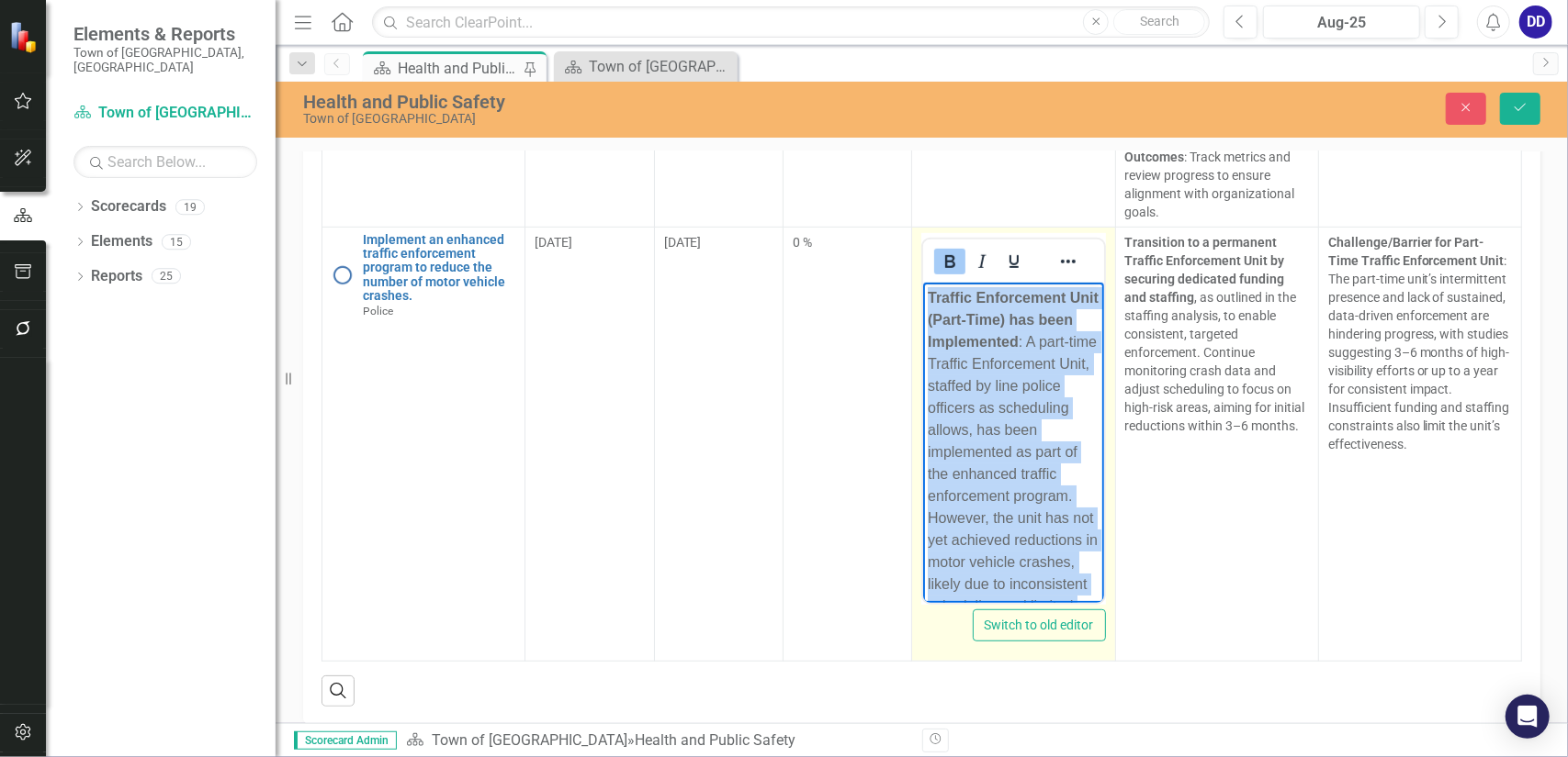
drag, startPoint x: 1045, startPoint y: 590, endPoint x: 926, endPoint y: 282, distance: 330.2
click at [926, 282] on body "Traffic Enforcement Unit (Part-Time) has been Implemented : A part-time Traffic…" at bounding box center [1012, 463] width 180 height 362
copy div "Traffic Enforcement Unit (Part-Time) has been Implemented : A part-time Traffic…"
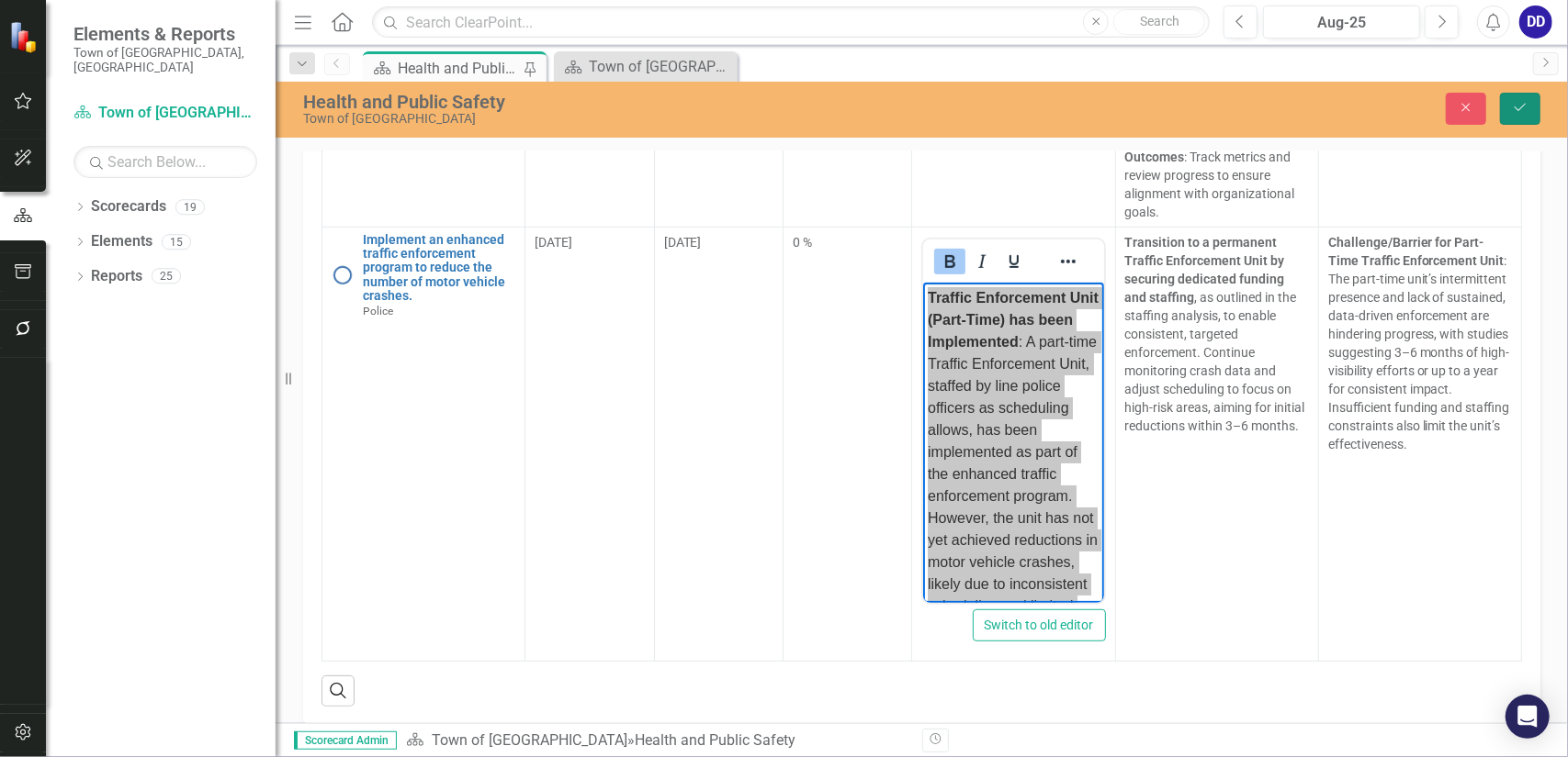
click at [1514, 106] on icon "Save" at bounding box center [1520, 107] width 16 height 13
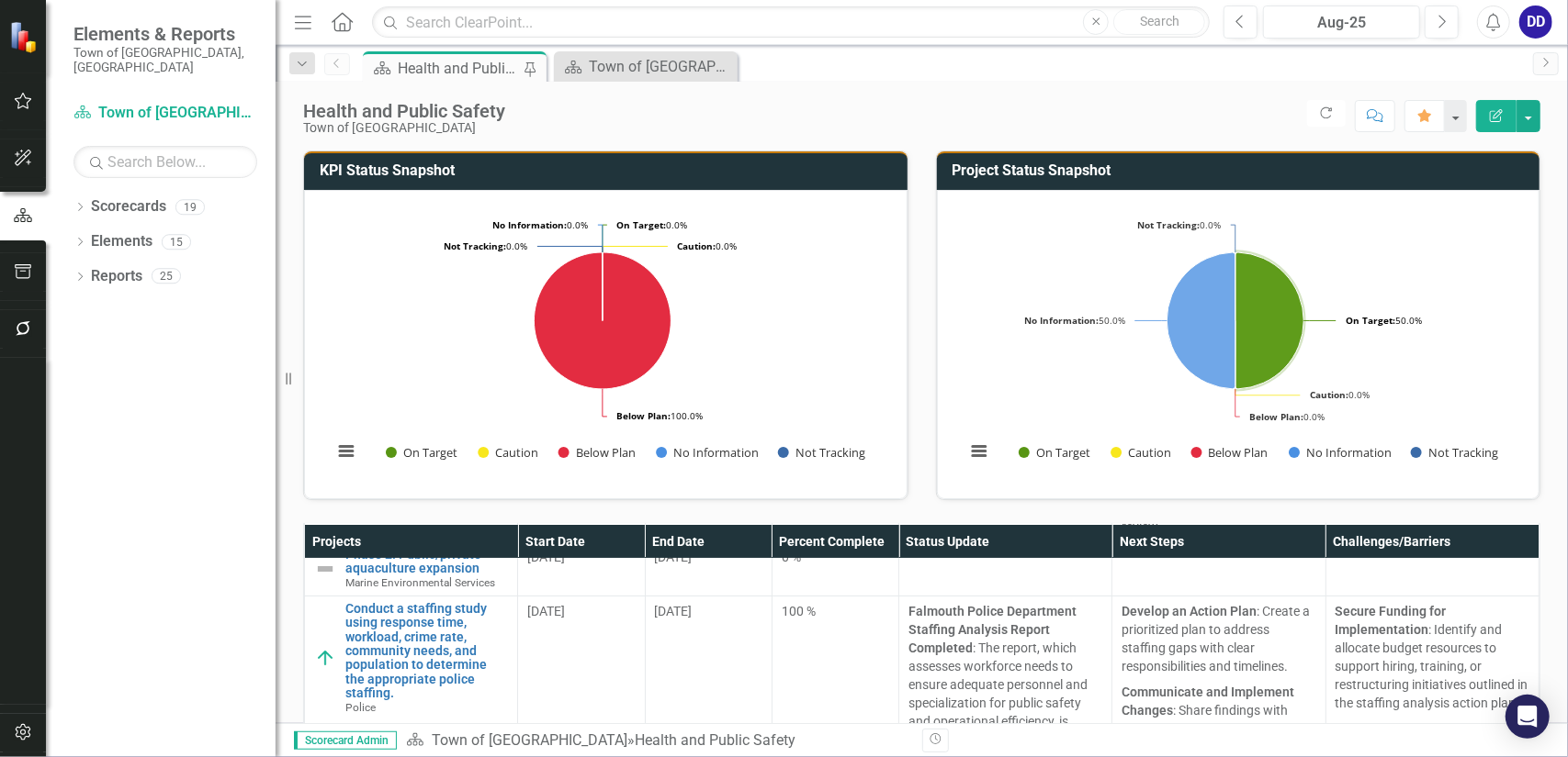
scroll to position [368, 0]
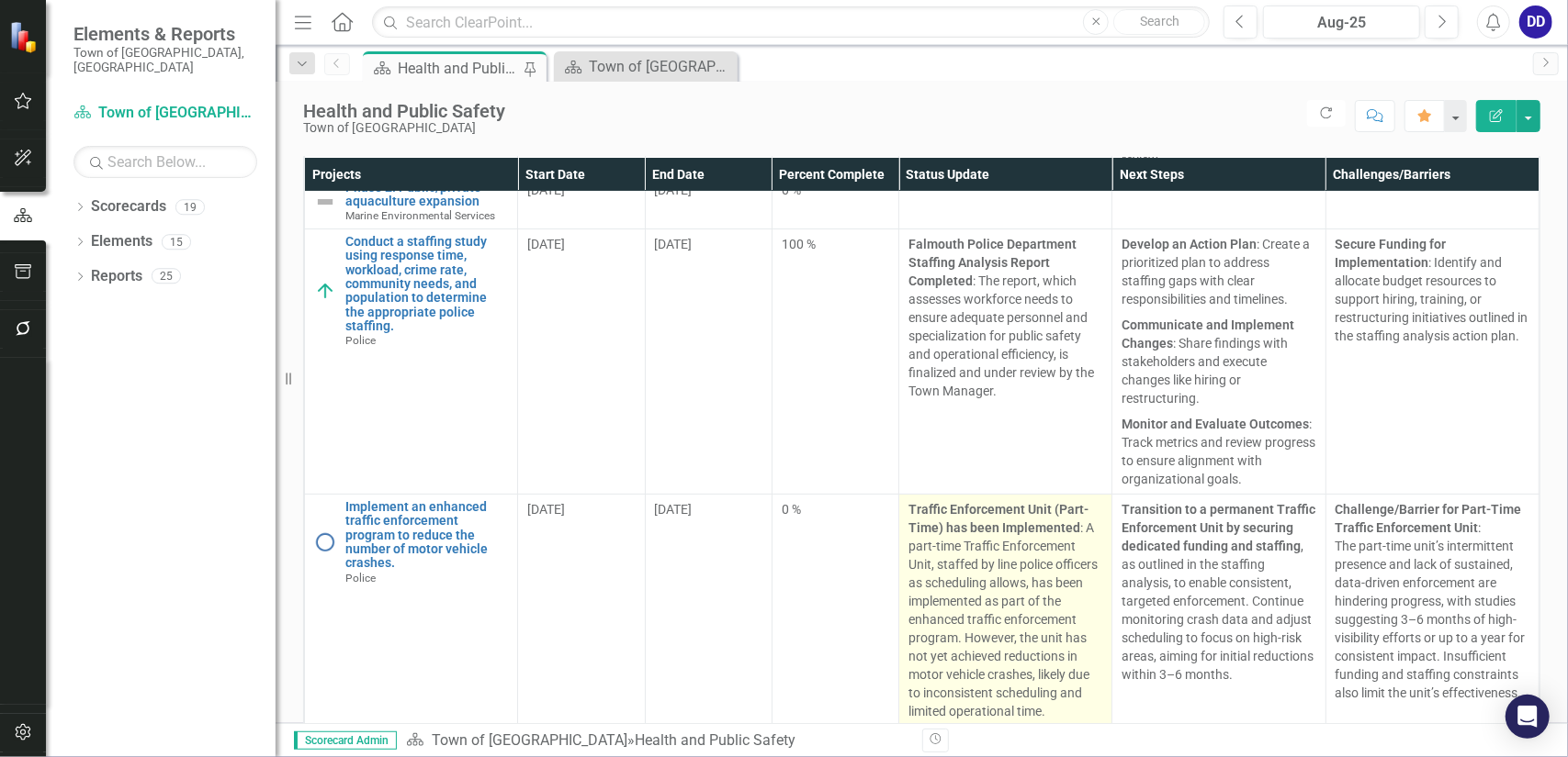
click at [1038, 666] on div "Traffic Enforcement Unit (Part-Time) has been Implemented : A part-time Traffic…" at bounding box center [1005, 611] width 194 height 220
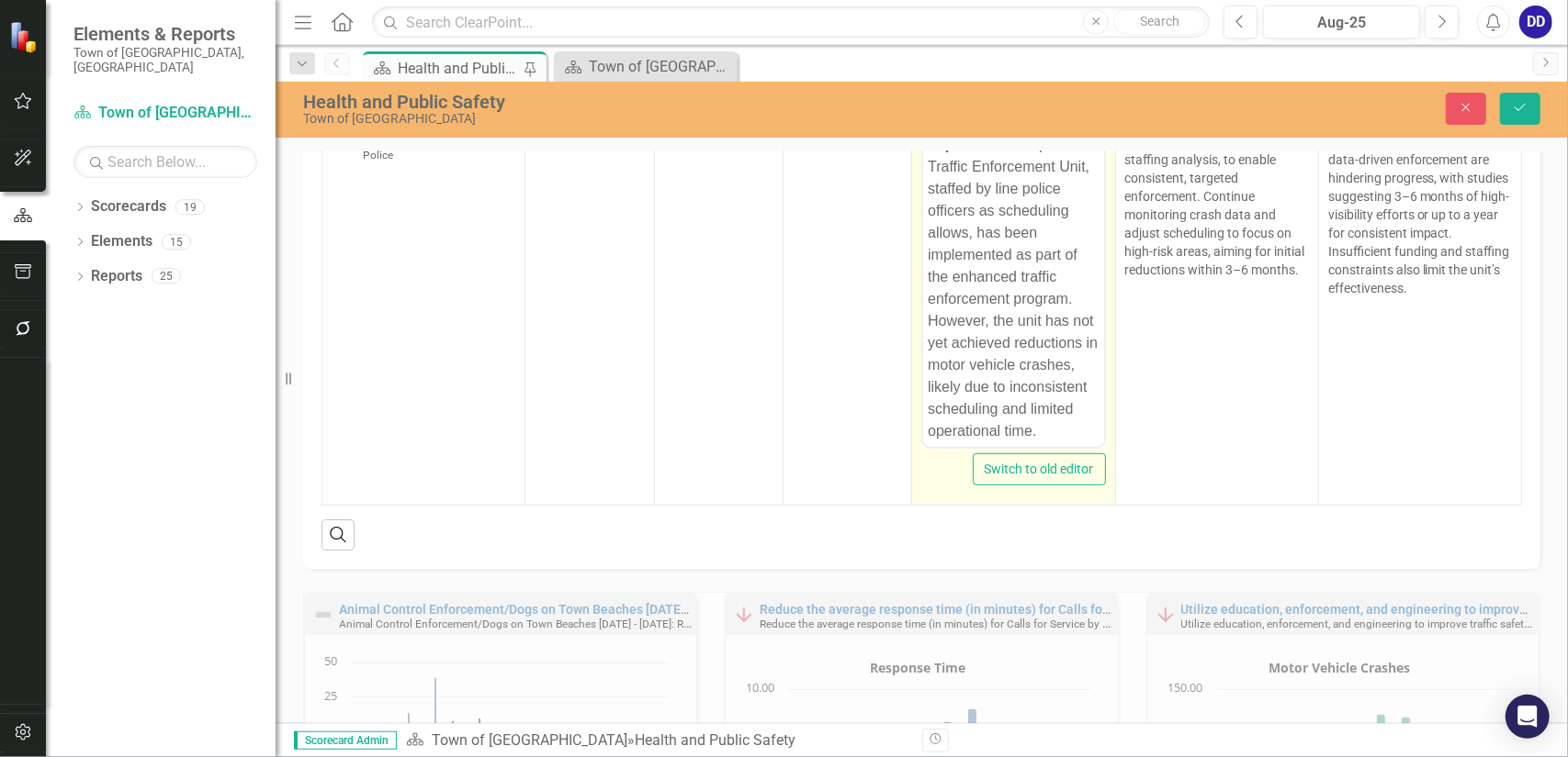
scroll to position [734, 0]
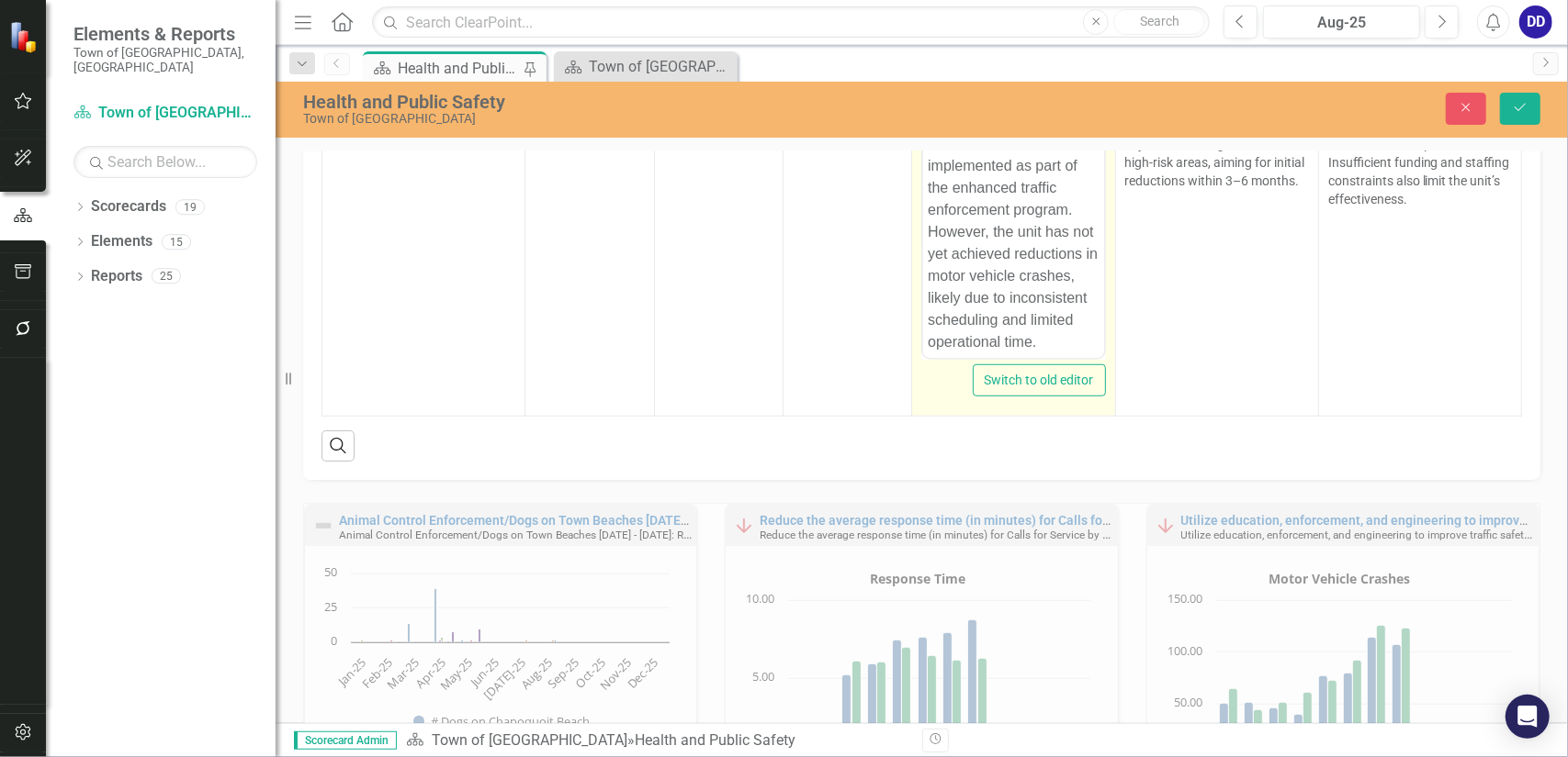
click at [1023, 313] on div "Traffic Enforcement Unit (Part-Time) has been Implemented : A part-time Traffic…" at bounding box center [1013, 176] width 171 height 352
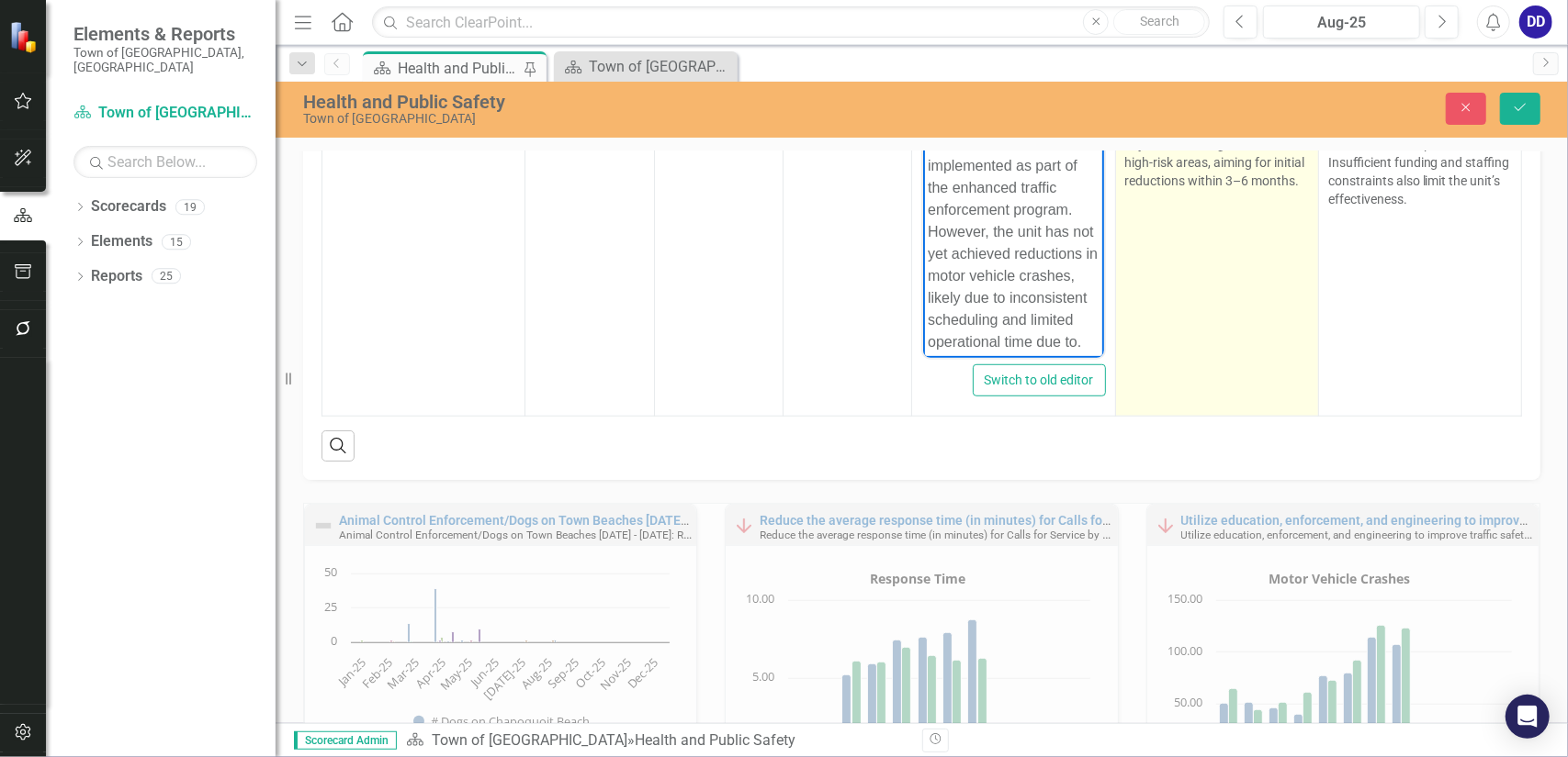
scroll to position [85, 0]
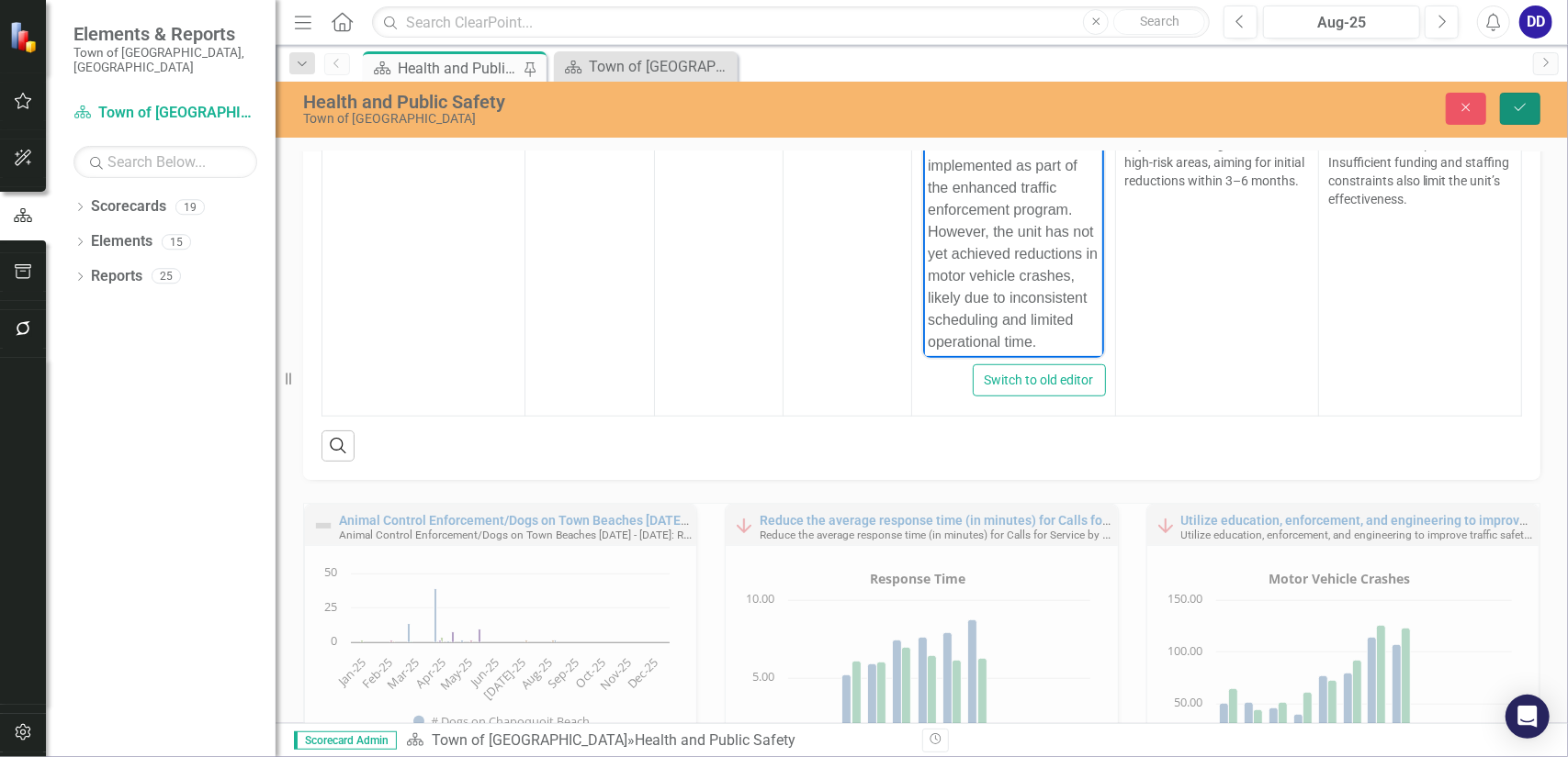
click at [1531, 104] on button "Save" at bounding box center [1520, 109] width 41 height 32
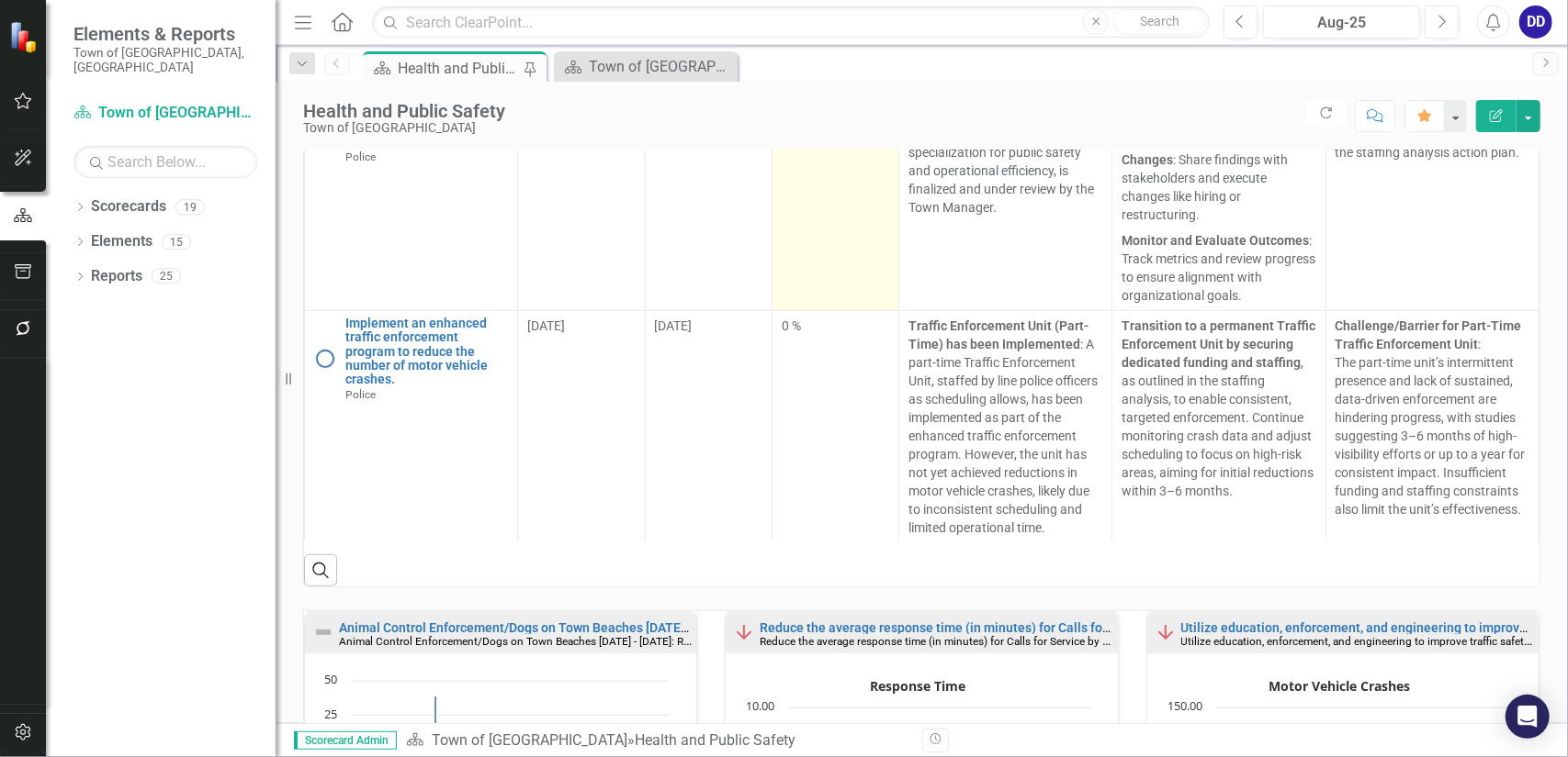
scroll to position [0, 0]
